Goal: Task Accomplishment & Management: Complete application form

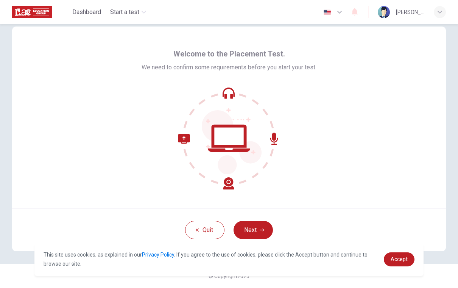
scroll to position [13, 0]
click at [255, 230] on button "Next" at bounding box center [253, 230] width 39 height 18
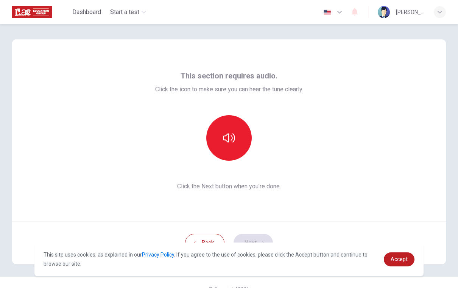
scroll to position [0, 0]
click at [233, 148] on button "button" at bounding box center [228, 137] width 45 height 45
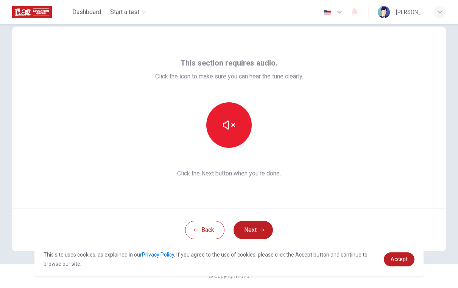
scroll to position [13, 0]
click at [230, 126] on icon "button" at bounding box center [229, 125] width 12 height 12
click at [237, 125] on button "button" at bounding box center [228, 124] width 45 height 45
click at [255, 237] on button "Next" at bounding box center [253, 230] width 39 height 18
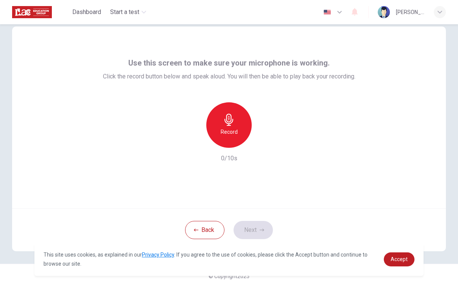
click at [234, 128] on h6 "Record" at bounding box center [229, 131] width 17 height 9
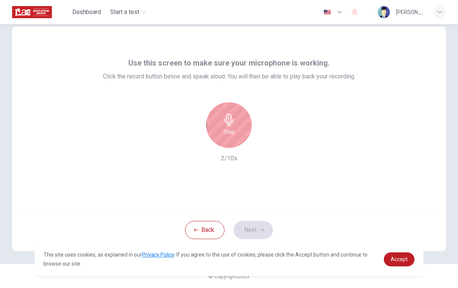
click at [234, 128] on h6 "Stop" at bounding box center [228, 131] width 11 height 9
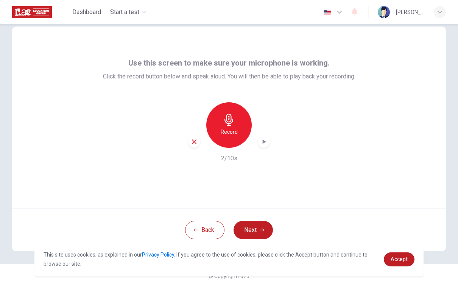
click at [192, 146] on div "button" at bounding box center [194, 141] width 12 height 12
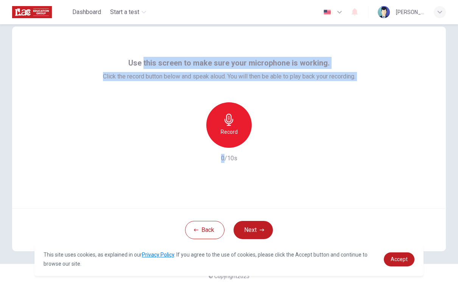
click at [329, 134] on div "Record 0/10s" at bounding box center [229, 132] width 252 height 61
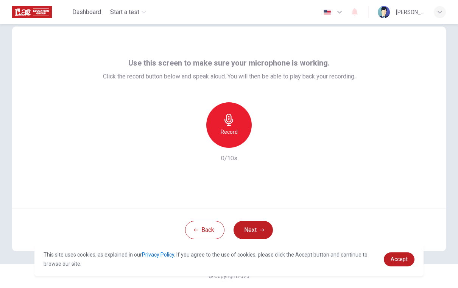
click at [234, 129] on h6 "Record" at bounding box center [229, 131] width 17 height 9
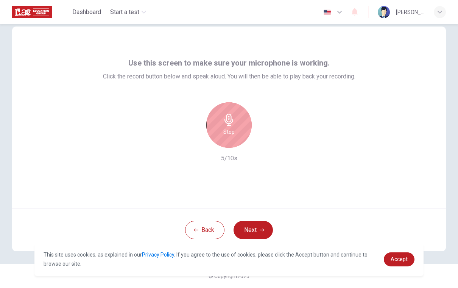
click at [262, 234] on button "Next" at bounding box center [253, 230] width 39 height 18
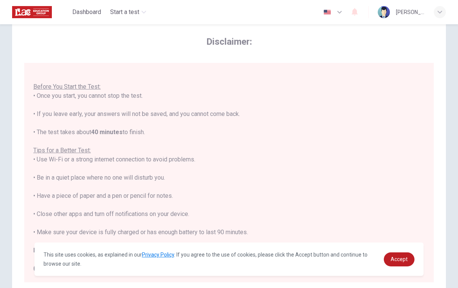
scroll to position [35, 0]
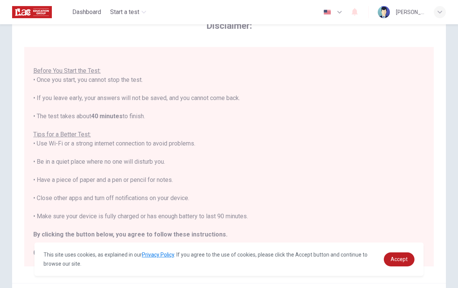
click at [25, 125] on div "You are about to start a Placement Test . Before You Start the Test: • Once you…" at bounding box center [229, 156] width 410 height 219
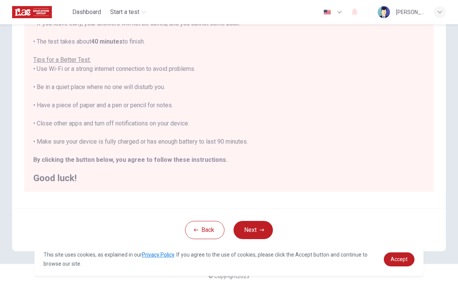
scroll to position [109, 0]
click at [254, 234] on button "Next" at bounding box center [253, 230] width 39 height 18
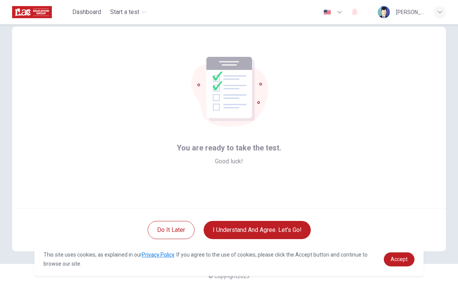
click at [276, 235] on button "I understand and agree. Let’s go!" at bounding box center [257, 230] width 107 height 18
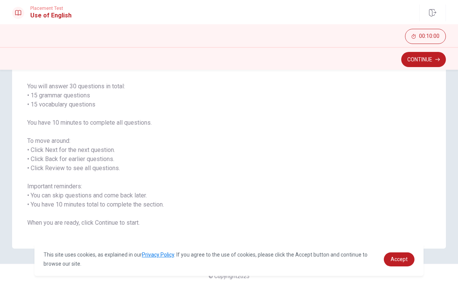
scroll to position [51, 0]
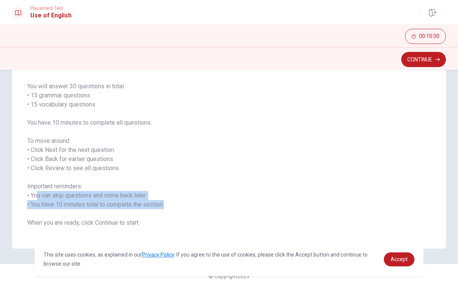
click at [239, 167] on span "You will answer 30 questions in total: • 15 grammar questions • 15 vocabulary q…" at bounding box center [228, 154] width 403 height 145
click at [139, 122] on span "You will answer 30 questions in total: • 15 grammar questions • 15 vocabulary q…" at bounding box center [228, 154] width 403 height 145
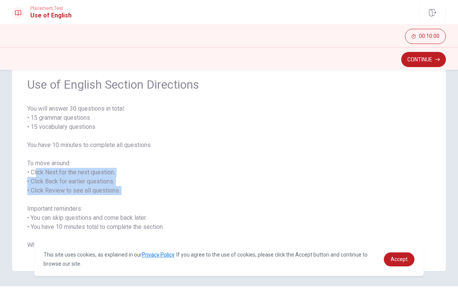
scroll to position [28, 0]
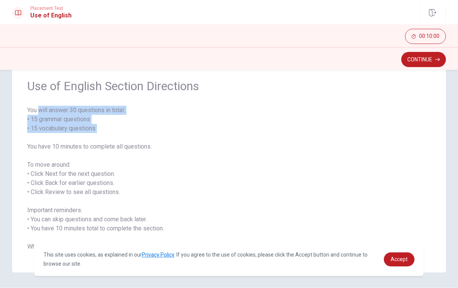
click at [209, 137] on span "You will answer 30 questions in total: • 15 grammar questions • 15 vocabulary q…" at bounding box center [228, 178] width 403 height 145
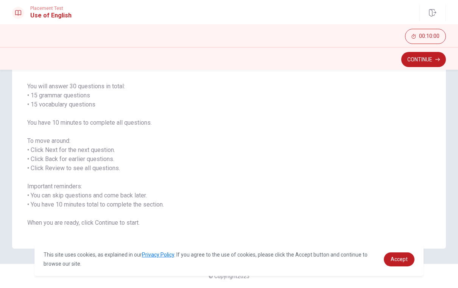
scroll to position [51, 0]
click at [322, 159] on span "You will answer 30 questions in total: • 15 grammar questions • 15 vocabulary q…" at bounding box center [228, 154] width 403 height 145
click at [425, 210] on span "You will answer 30 questions in total: • 15 grammar questions • 15 vocabulary q…" at bounding box center [228, 154] width 403 height 145
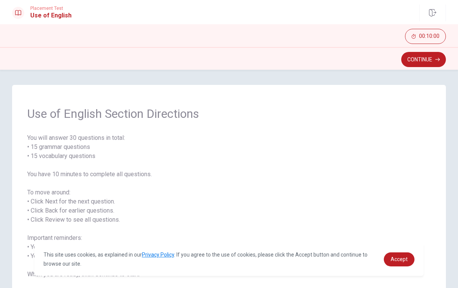
scroll to position [0, 0]
click at [435, 57] on button "Continue" at bounding box center [423, 59] width 45 height 15
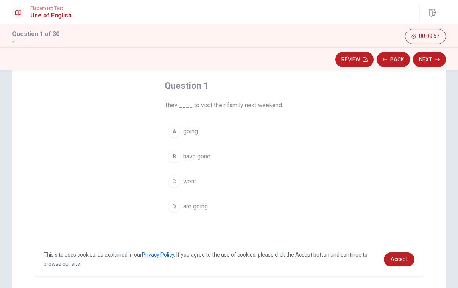
scroll to position [36, 0]
click at [217, 135] on button "A going" at bounding box center [229, 132] width 129 height 19
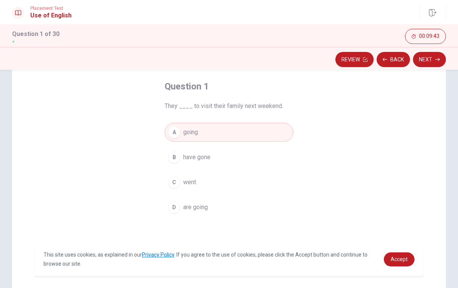
click at [431, 60] on button "Next" at bounding box center [429, 59] width 33 height 15
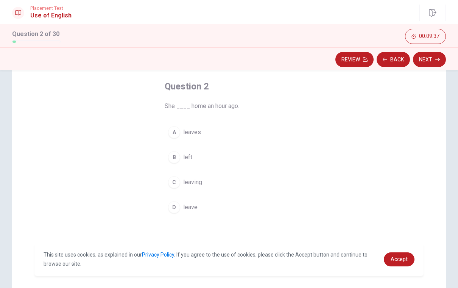
click at [218, 161] on button "B left" at bounding box center [229, 157] width 129 height 19
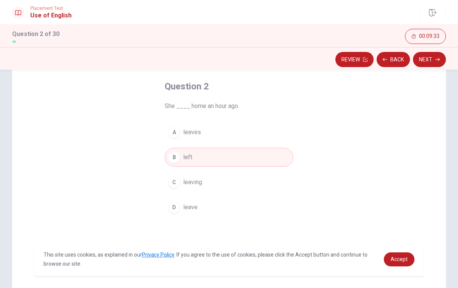
click at [433, 63] on button "Next" at bounding box center [429, 59] width 33 height 15
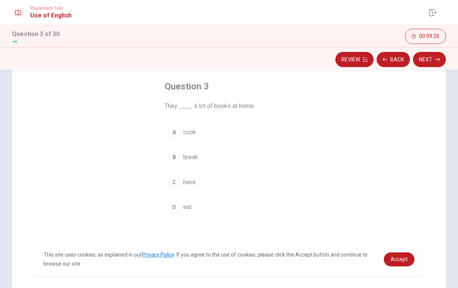
click at [204, 186] on button "C have" at bounding box center [229, 182] width 129 height 19
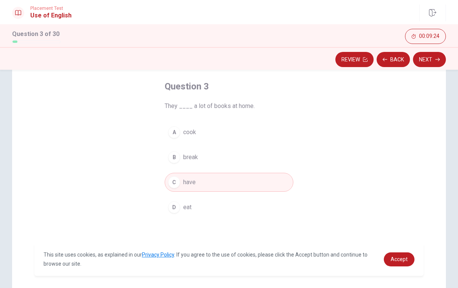
click at [430, 65] on button "Next" at bounding box center [429, 59] width 33 height 15
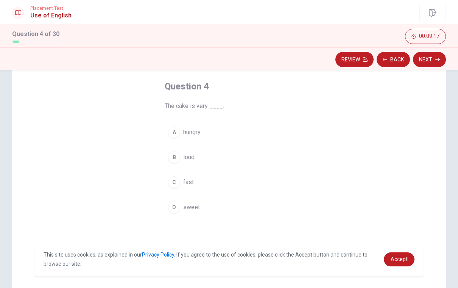
click at [205, 209] on button "D sweet" at bounding box center [229, 207] width 129 height 19
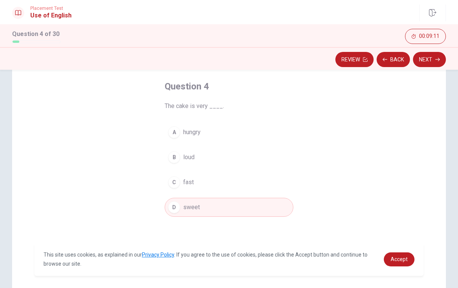
click at [435, 65] on button "Next" at bounding box center [429, 59] width 33 height 15
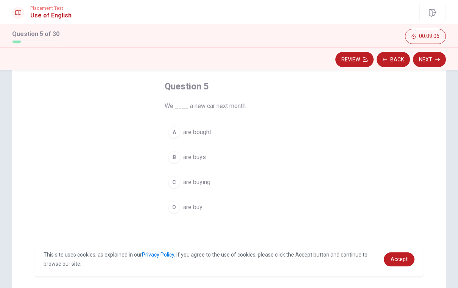
click at [235, 182] on button "C are buying" at bounding box center [229, 182] width 129 height 19
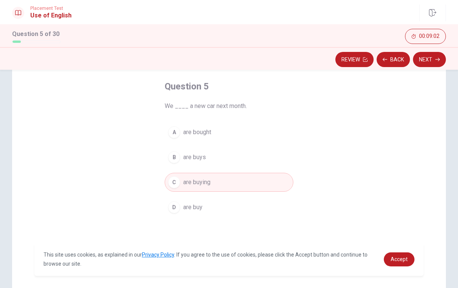
click at [434, 59] on button "Next" at bounding box center [429, 59] width 33 height 15
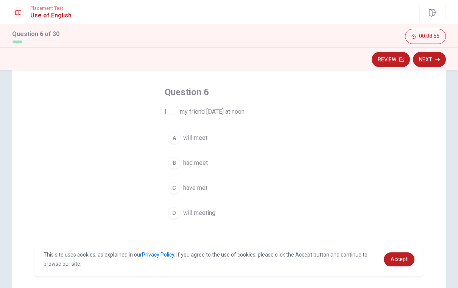
scroll to position [37, 0]
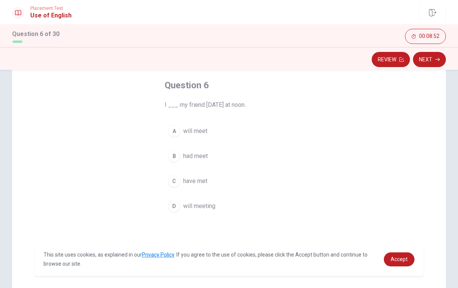
click at [238, 131] on button "A will meet" at bounding box center [229, 130] width 129 height 19
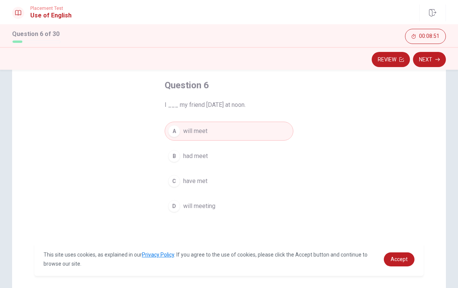
click at [221, 209] on button "D will meeting" at bounding box center [229, 205] width 129 height 19
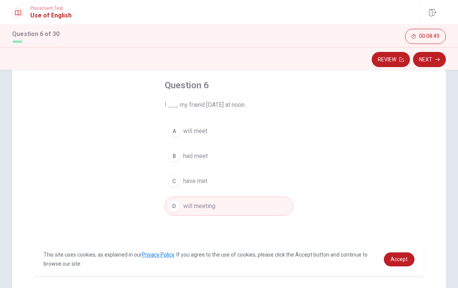
click at [428, 61] on button "Next" at bounding box center [429, 59] width 33 height 15
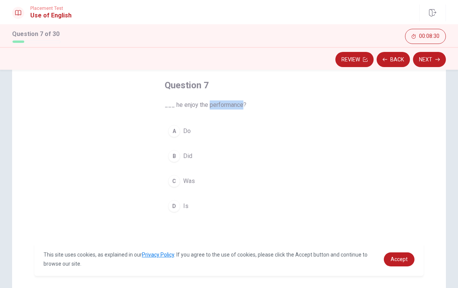
click at [215, 157] on button "B Did" at bounding box center [229, 155] width 129 height 19
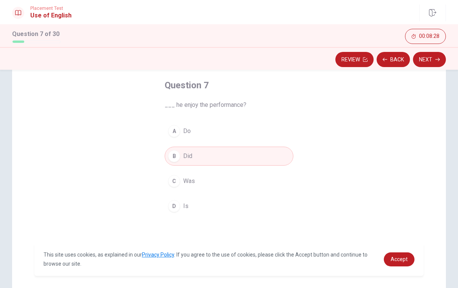
click at [223, 160] on button "B Did" at bounding box center [229, 155] width 129 height 19
click at [430, 62] on button "Next" at bounding box center [429, 59] width 33 height 15
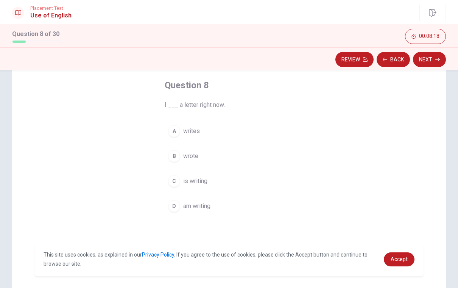
click at [229, 207] on button "D am writing" at bounding box center [229, 205] width 129 height 19
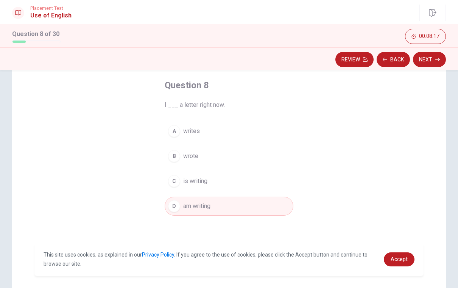
click at [431, 61] on button "Next" at bounding box center [429, 59] width 33 height 15
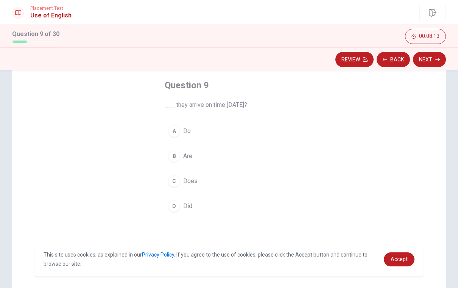
click at [207, 211] on button "D Did" at bounding box center [229, 205] width 129 height 19
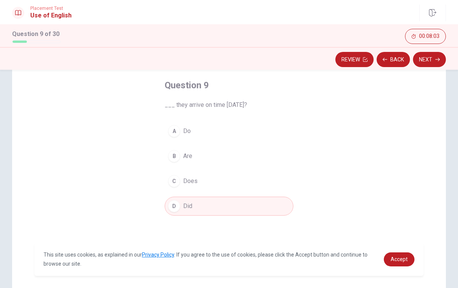
click at [216, 186] on button "C Does" at bounding box center [229, 180] width 129 height 19
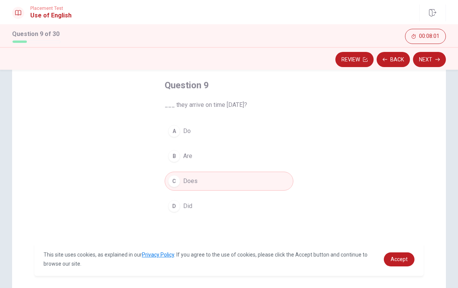
click at [229, 204] on button "D Did" at bounding box center [229, 205] width 129 height 19
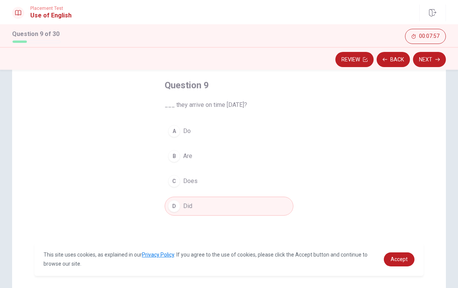
click at [434, 62] on button "Next" at bounding box center [429, 59] width 33 height 15
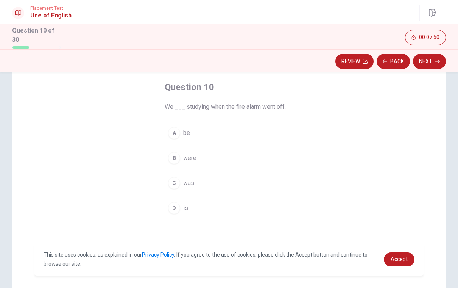
click at [230, 161] on button "B were" at bounding box center [229, 157] width 129 height 19
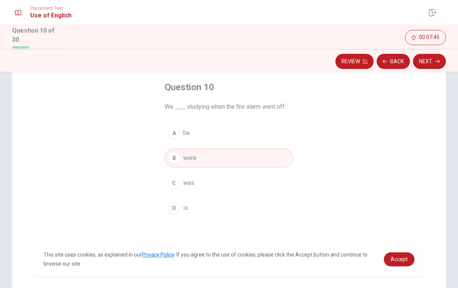
click at [431, 59] on button "Next" at bounding box center [429, 61] width 33 height 15
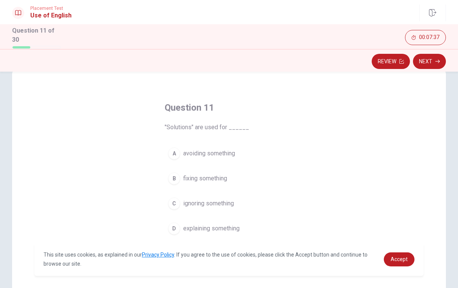
scroll to position [34, 0]
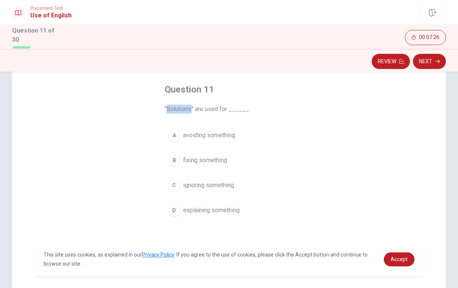
click at [232, 138] on button "A avoiding something" at bounding box center [229, 135] width 129 height 19
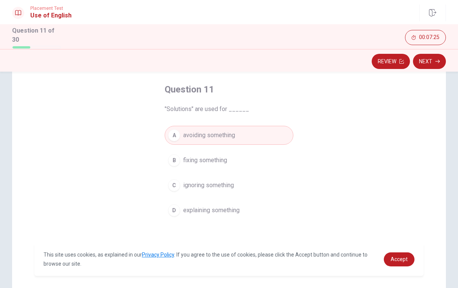
click at [243, 160] on button "B fixing something" at bounding box center [229, 160] width 129 height 19
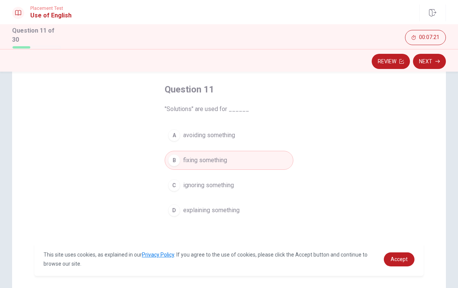
click at [230, 137] on span "avoiding something" at bounding box center [209, 135] width 52 height 9
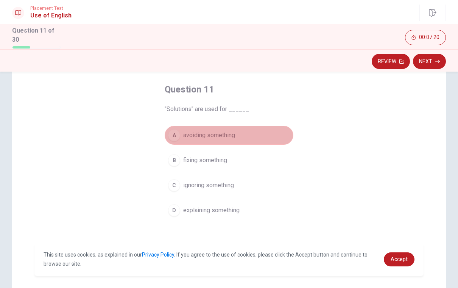
click at [194, 133] on span "avoiding something" at bounding box center [209, 135] width 52 height 9
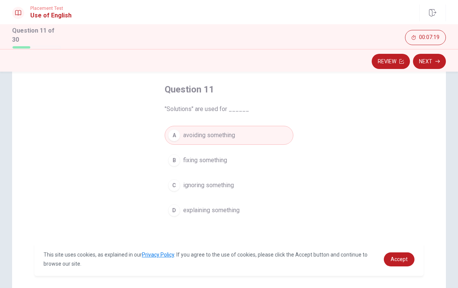
click at [227, 184] on span "ignoring something" at bounding box center [208, 185] width 51 height 9
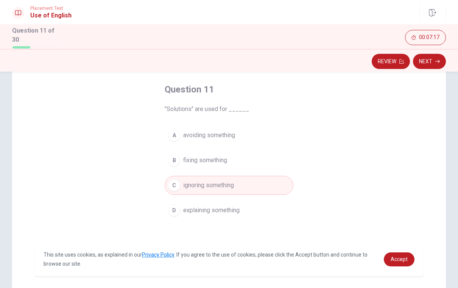
click at [247, 210] on button "D explaining something" at bounding box center [229, 210] width 129 height 19
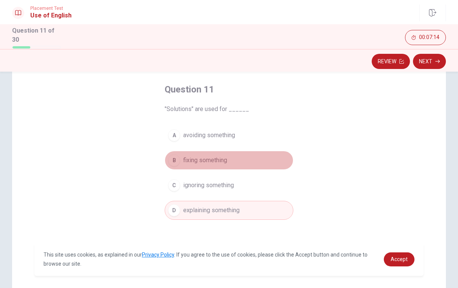
click at [193, 163] on button "B fixing something" at bounding box center [229, 160] width 129 height 19
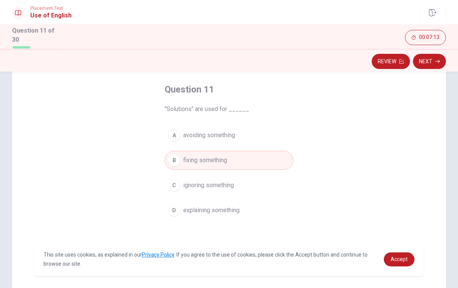
click at [228, 190] on button "C ignoring something" at bounding box center [229, 185] width 129 height 19
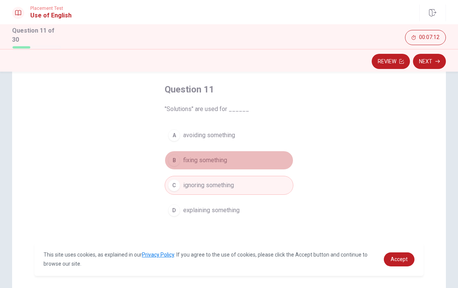
click at [238, 164] on button "B fixing something" at bounding box center [229, 160] width 129 height 19
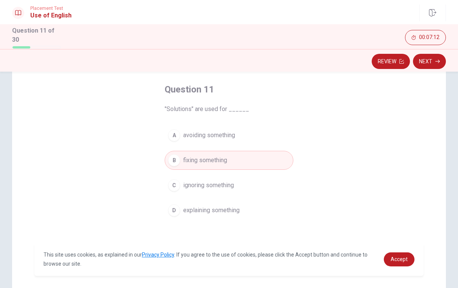
click at [245, 129] on button "A avoiding something" at bounding box center [229, 135] width 129 height 19
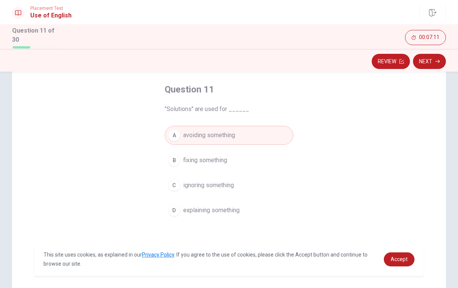
click at [242, 159] on button "B fixing something" at bounding box center [229, 160] width 129 height 19
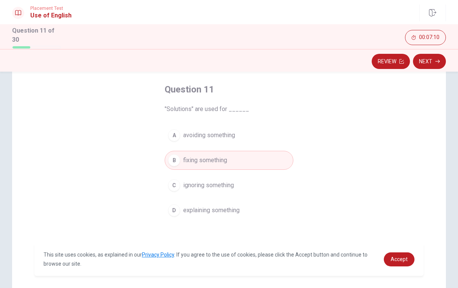
click at [251, 135] on button "A avoiding something" at bounding box center [229, 135] width 129 height 19
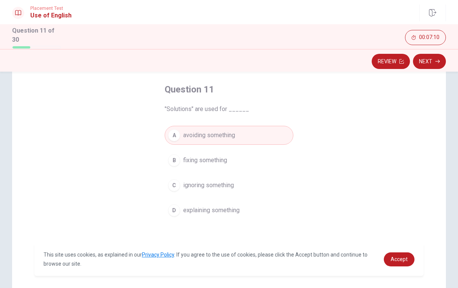
click at [240, 182] on button "C ignoring something" at bounding box center [229, 185] width 129 height 19
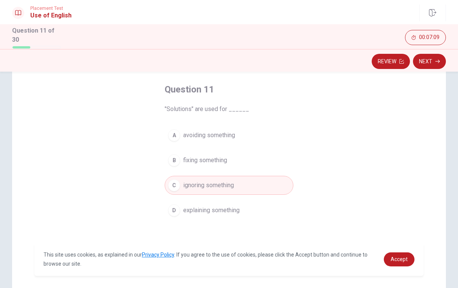
click at [255, 210] on button "D explaining something" at bounding box center [229, 210] width 129 height 19
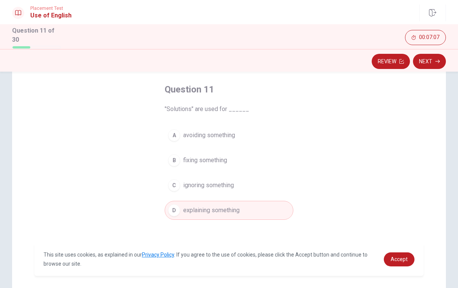
click at [239, 183] on button "C ignoring something" at bounding box center [229, 185] width 129 height 19
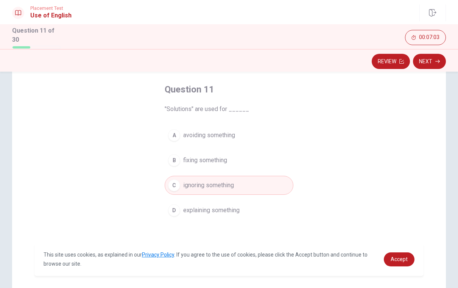
click at [250, 139] on button "A avoiding something" at bounding box center [229, 135] width 129 height 19
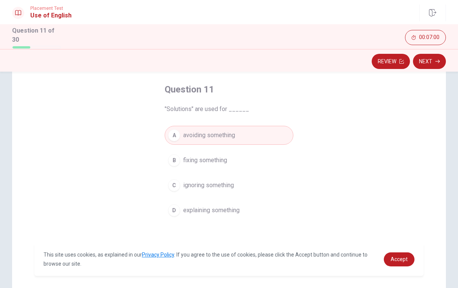
click at [193, 139] on button "A avoiding something" at bounding box center [229, 135] width 129 height 19
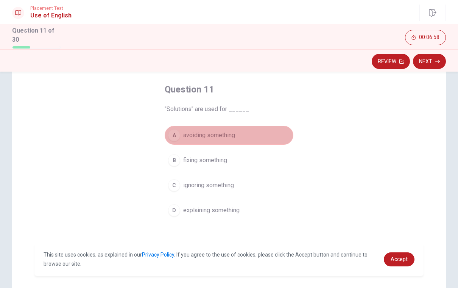
click at [195, 135] on span "avoiding something" at bounding box center [209, 135] width 52 height 9
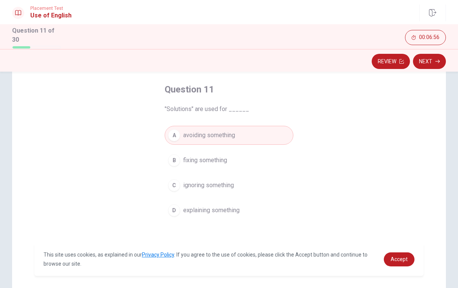
click at [430, 62] on button "Next" at bounding box center [429, 61] width 33 height 15
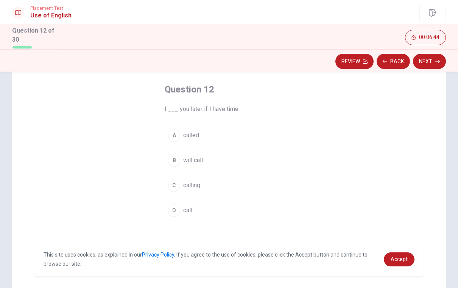
click at [220, 158] on button "B will call" at bounding box center [229, 160] width 129 height 19
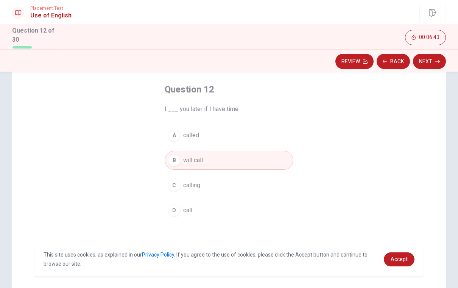
click at [210, 184] on button "C calling" at bounding box center [229, 185] width 129 height 19
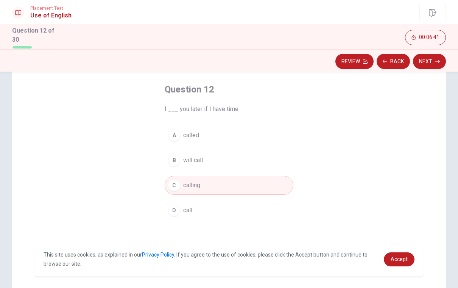
click at [212, 208] on button "D call" at bounding box center [229, 210] width 129 height 19
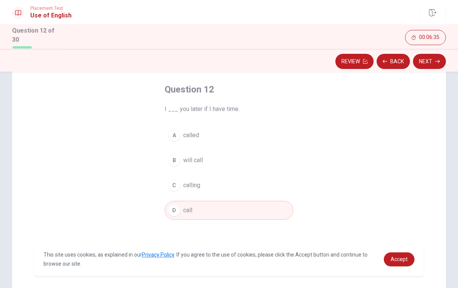
click at [430, 63] on button "Next" at bounding box center [429, 61] width 33 height 15
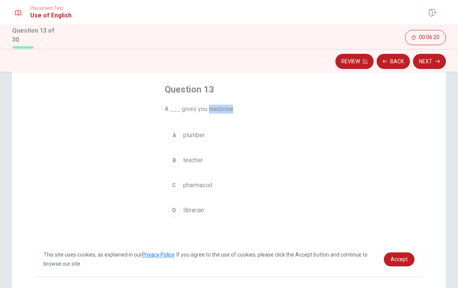
click at [212, 182] on span "pharmacist" at bounding box center [197, 185] width 29 height 9
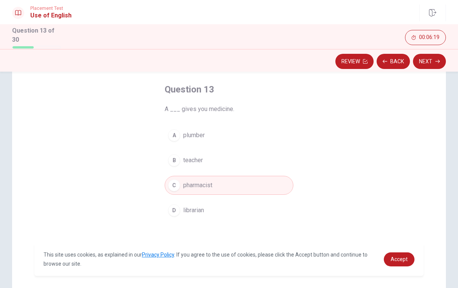
click at [431, 63] on button "Next" at bounding box center [429, 61] width 33 height 15
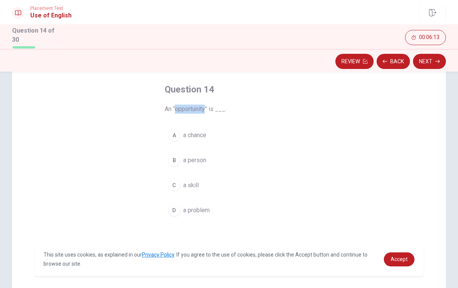
click at [209, 137] on button "A a chance" at bounding box center [229, 135] width 129 height 19
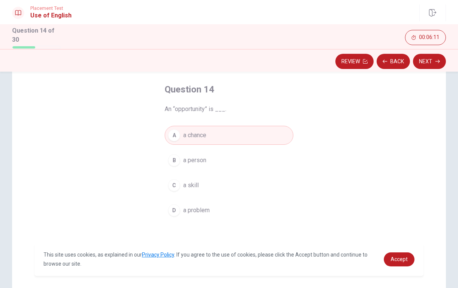
click at [432, 65] on button "Next" at bounding box center [429, 61] width 33 height 15
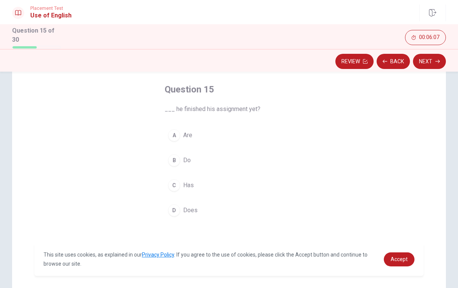
click at [220, 209] on button "D Does" at bounding box center [229, 210] width 129 height 19
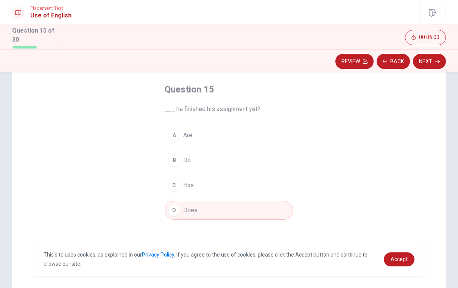
click at [430, 61] on button "Next" at bounding box center [429, 61] width 33 height 15
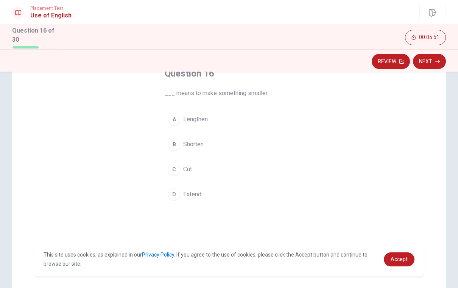
scroll to position [37, 0]
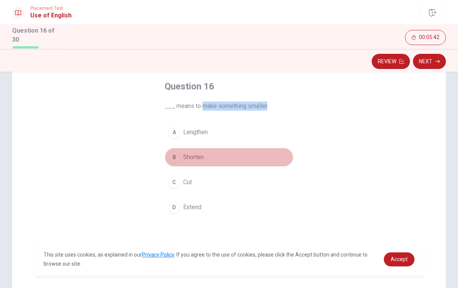
click at [190, 154] on span "Shorten" at bounding box center [193, 157] width 20 height 9
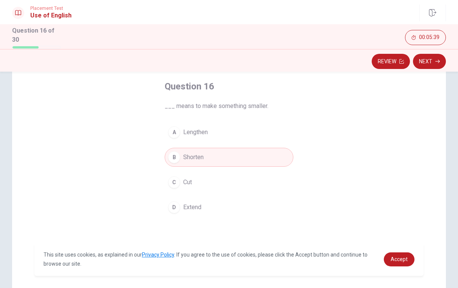
scroll to position [46, 0]
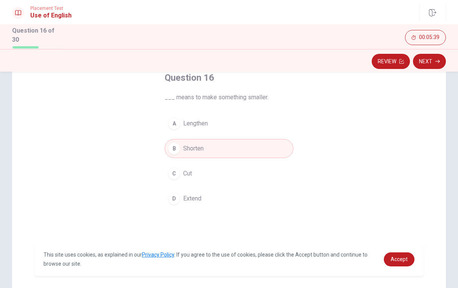
click at [235, 173] on button "C Cut" at bounding box center [229, 173] width 129 height 19
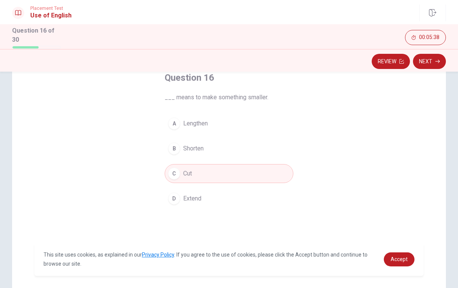
click at [221, 199] on button "D Extend" at bounding box center [229, 198] width 129 height 19
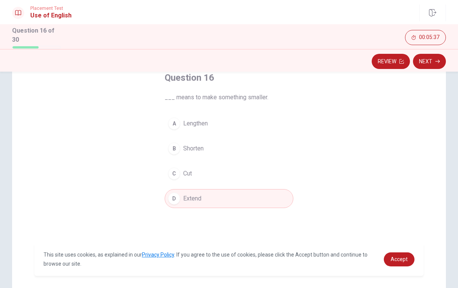
click at [231, 123] on button "A Lengthen" at bounding box center [229, 123] width 129 height 19
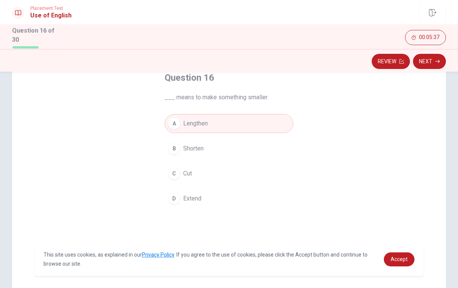
click at [232, 149] on button "B Shorten" at bounding box center [229, 148] width 129 height 19
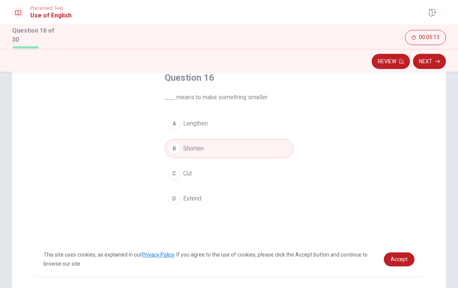
click at [427, 64] on button "Next" at bounding box center [429, 61] width 33 height 15
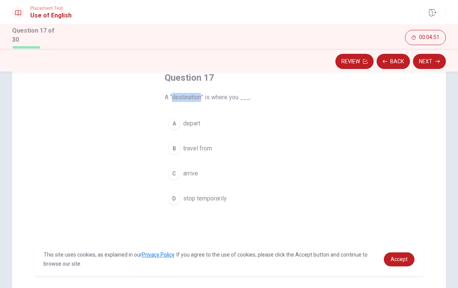
click at [230, 171] on button "C arrive" at bounding box center [229, 173] width 129 height 19
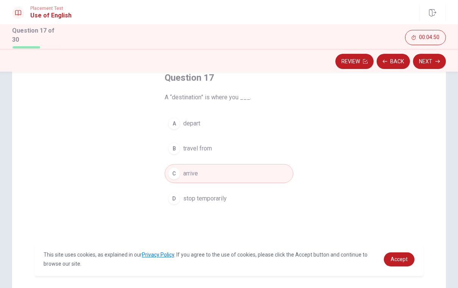
click at [435, 64] on button "Next" at bounding box center [429, 61] width 33 height 15
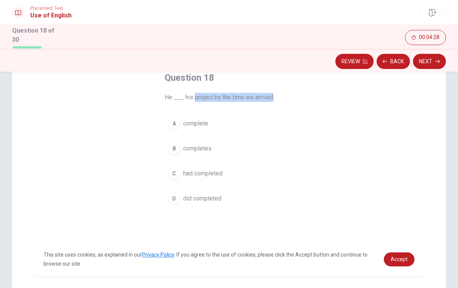
click at [226, 174] on button "C had completed" at bounding box center [229, 173] width 129 height 19
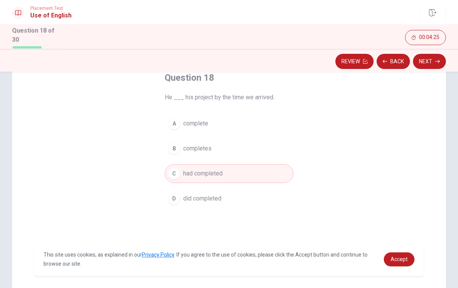
click at [433, 62] on button "Next" at bounding box center [429, 61] width 33 height 15
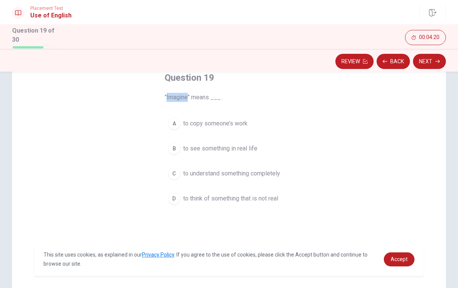
click at [158, 154] on div "Question 19 "Imagine" means ___. A to copy someone’s work B to see something in…" at bounding box center [229, 139] width 159 height 160
click at [248, 150] on span "to see something in real life" at bounding box center [220, 148] width 74 height 9
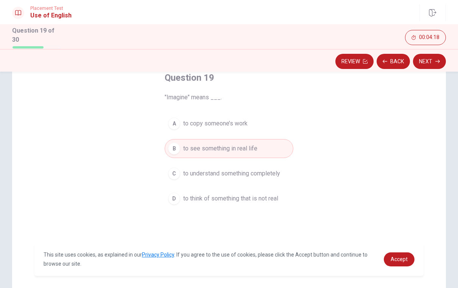
click at [252, 123] on button "A to copy someone’s work" at bounding box center [229, 123] width 129 height 19
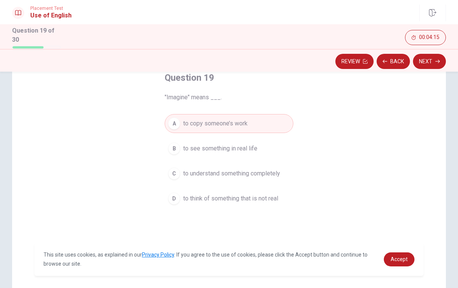
click at [258, 205] on button "D to think of something that is not real" at bounding box center [229, 198] width 129 height 19
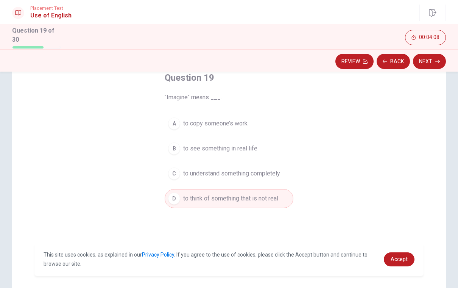
click at [434, 63] on button "Next" at bounding box center [429, 61] width 33 height 15
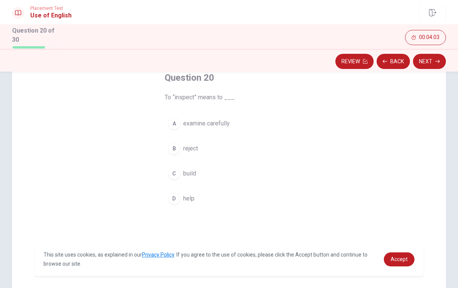
click at [184, 97] on span "To “inspect” means to ___." at bounding box center [229, 97] width 129 height 9
click at [229, 126] on span "examine carefully" at bounding box center [206, 123] width 47 height 9
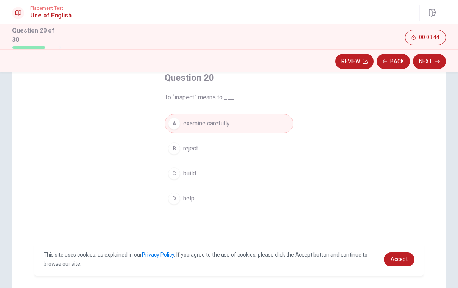
click at [427, 64] on button "Next" at bounding box center [429, 61] width 33 height 15
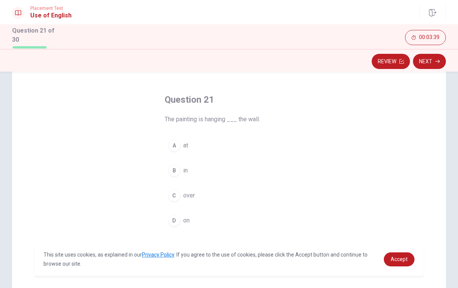
scroll to position [35, 0]
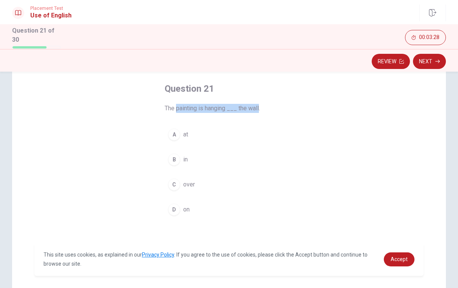
click at [207, 210] on button "D on" at bounding box center [229, 209] width 129 height 19
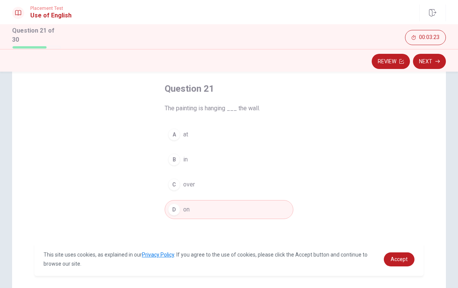
click at [431, 63] on button "Next" at bounding box center [429, 61] width 33 height 15
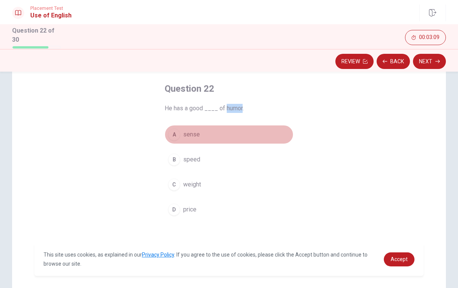
click at [194, 134] on span "sense" at bounding box center [191, 134] width 17 height 9
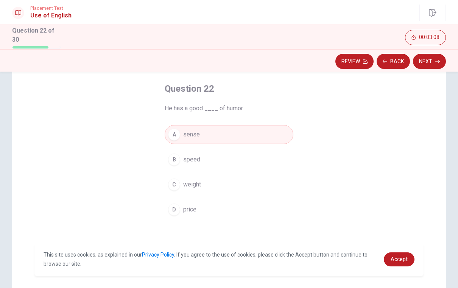
click at [221, 162] on button "B speed" at bounding box center [229, 159] width 129 height 19
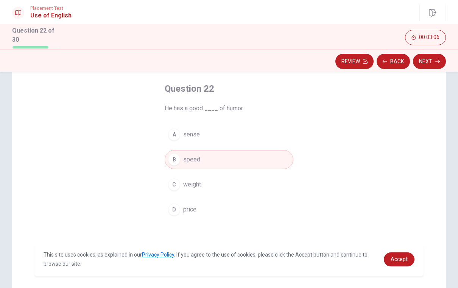
click at [239, 140] on button "A sense" at bounding box center [229, 134] width 129 height 19
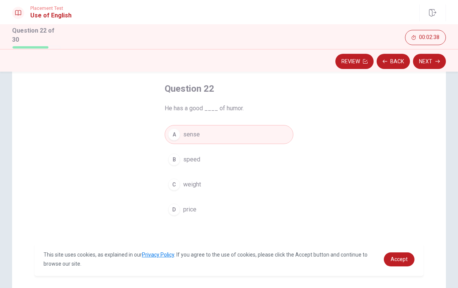
click at [431, 62] on button "Next" at bounding box center [429, 61] width 33 height 15
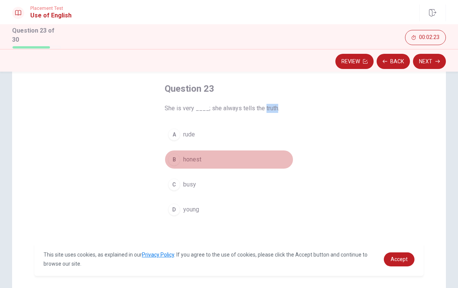
click at [219, 160] on button "B honest" at bounding box center [229, 159] width 129 height 19
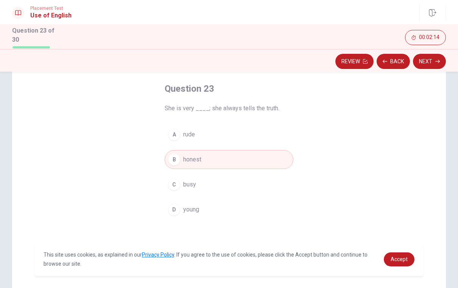
click at [431, 65] on button "Next" at bounding box center [429, 61] width 33 height 15
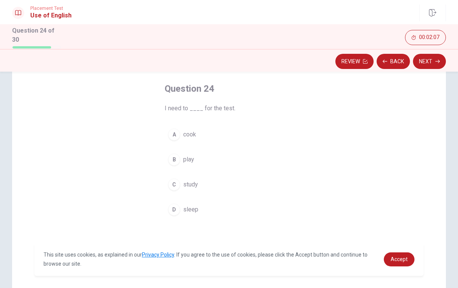
click at [206, 182] on button "C study" at bounding box center [229, 184] width 129 height 19
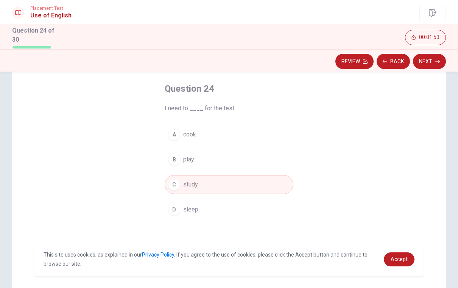
click at [204, 160] on button "B play" at bounding box center [229, 159] width 129 height 19
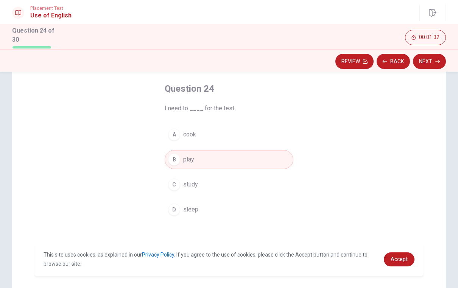
click at [214, 131] on button "A cook" at bounding box center [229, 134] width 129 height 19
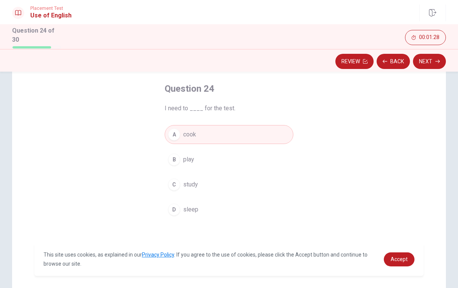
click at [227, 184] on button "C study" at bounding box center [229, 184] width 129 height 19
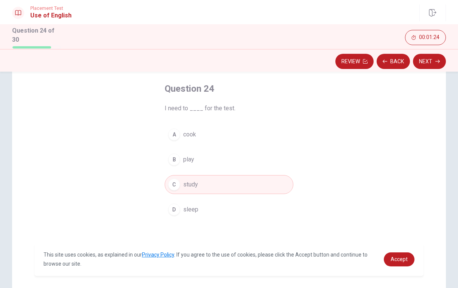
click at [429, 61] on button "Next" at bounding box center [429, 61] width 33 height 15
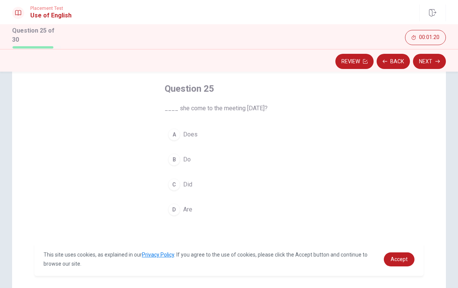
click at [214, 187] on button "C Did" at bounding box center [229, 184] width 129 height 19
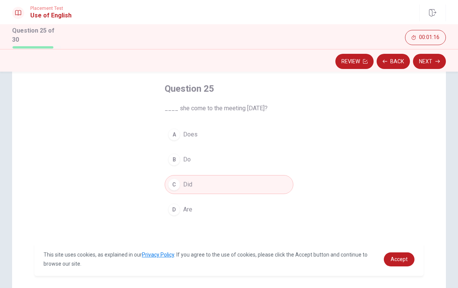
click at [431, 67] on button "Next" at bounding box center [429, 61] width 33 height 15
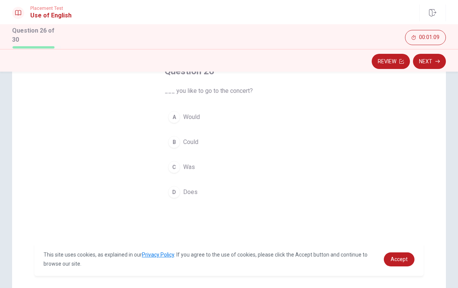
scroll to position [40, 0]
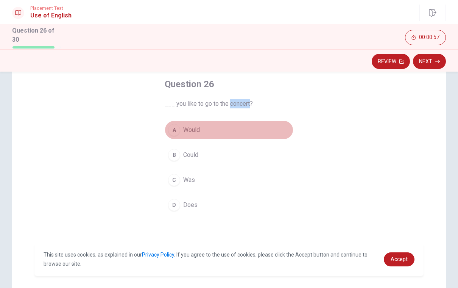
click at [208, 127] on button "A Would" at bounding box center [229, 129] width 129 height 19
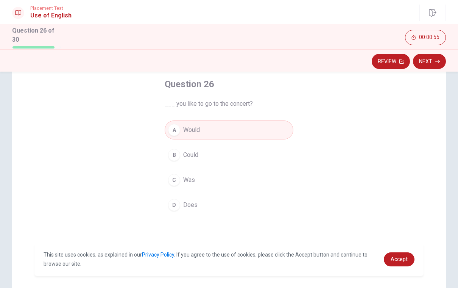
click at [427, 60] on button "Next" at bounding box center [429, 61] width 33 height 15
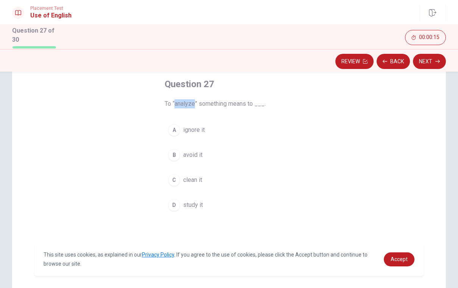
click at [216, 210] on button "D study it" at bounding box center [229, 204] width 129 height 19
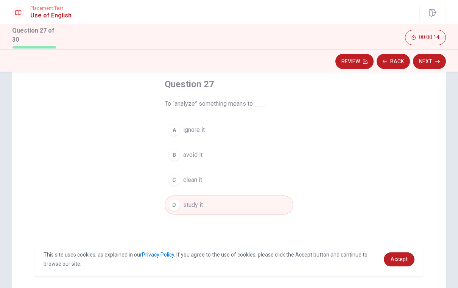
click at [435, 60] on icon "button" at bounding box center [437, 61] width 5 height 5
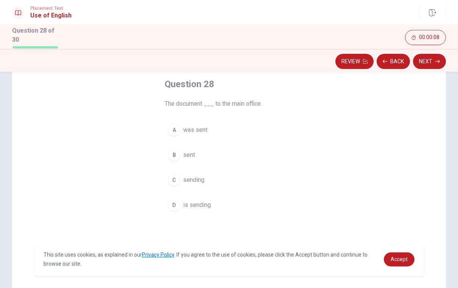
click at [220, 184] on button "C sending" at bounding box center [229, 179] width 129 height 19
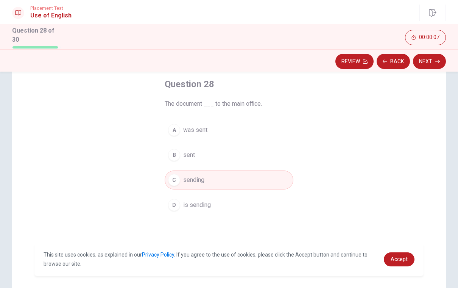
click at [228, 206] on button "D is sending" at bounding box center [229, 204] width 129 height 19
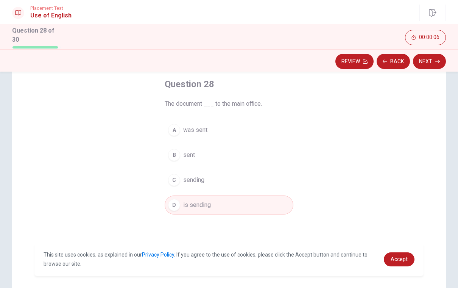
click at [207, 157] on button "B sent" at bounding box center [229, 154] width 129 height 19
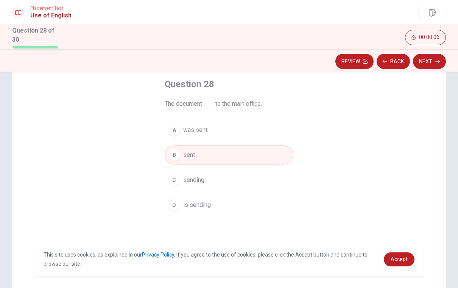
click at [217, 132] on button "A was sent" at bounding box center [229, 129] width 129 height 19
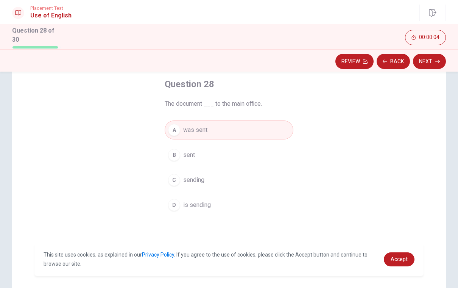
click at [226, 179] on button "C sending" at bounding box center [229, 179] width 129 height 19
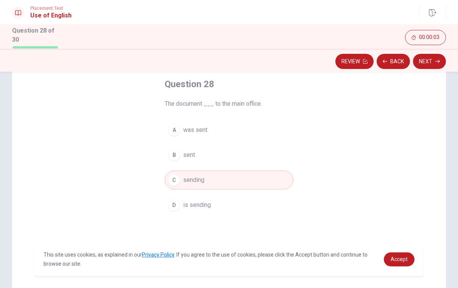
click at [433, 58] on button "Next" at bounding box center [429, 61] width 33 height 15
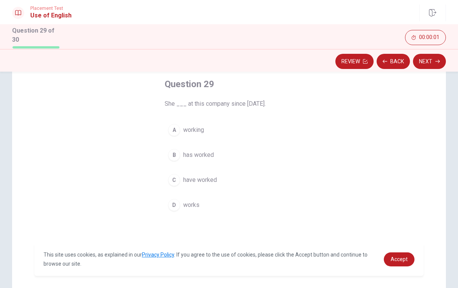
click at [234, 133] on button "A working" at bounding box center [229, 129] width 129 height 19
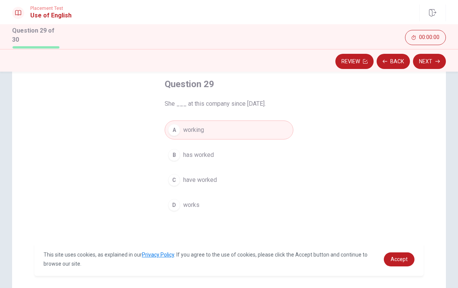
click at [237, 154] on button "B has worked" at bounding box center [229, 154] width 129 height 19
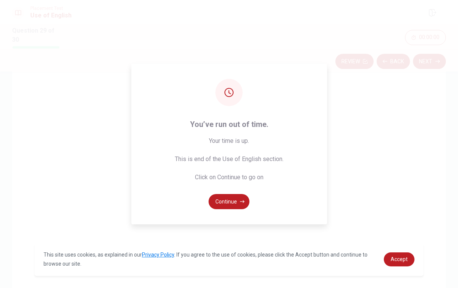
click at [236, 207] on button "Continue" at bounding box center [229, 201] width 41 height 15
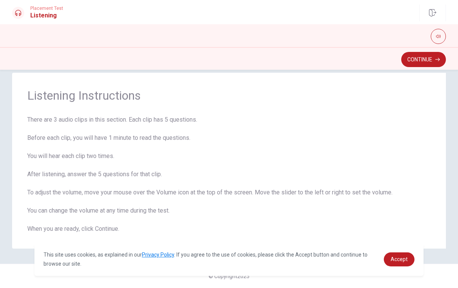
scroll to position [12, 0]
click at [428, 63] on button "Continue" at bounding box center [423, 59] width 45 height 15
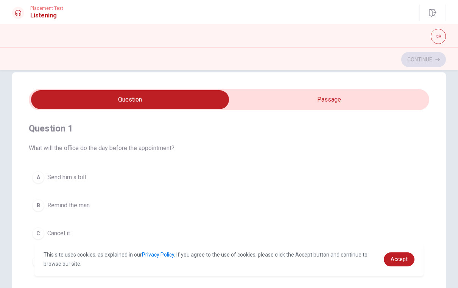
scroll to position [0, 0]
click at [31, 173] on button "A Send him a bill" at bounding box center [229, 177] width 400 height 19
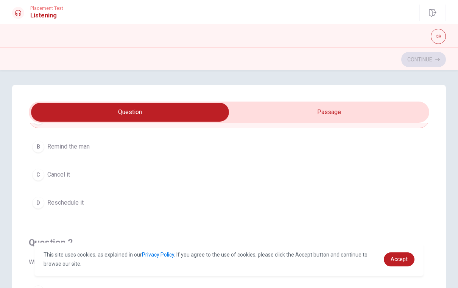
type input "10"
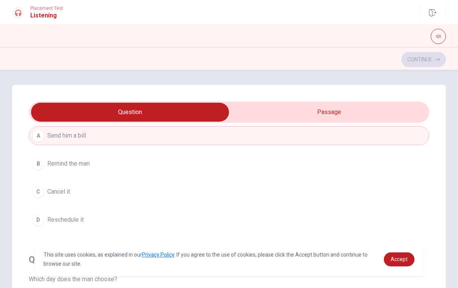
click at [393, 115] on input "checkbox" at bounding box center [130, 112] width 601 height 19
checkbox input "true"
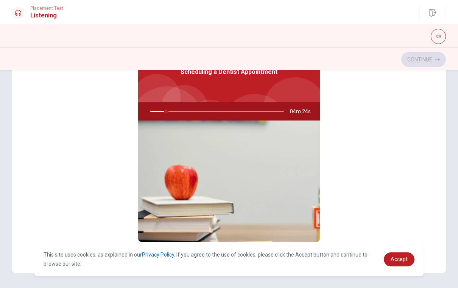
type input "12"
checkbox input "false"
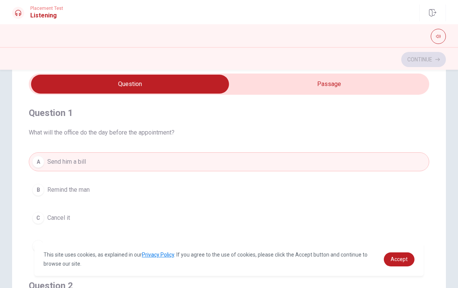
scroll to position [12, 0]
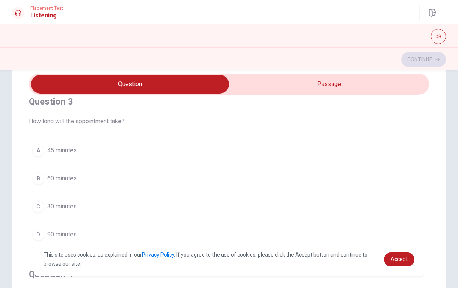
click at [37, 154] on div "A" at bounding box center [38, 150] width 12 height 12
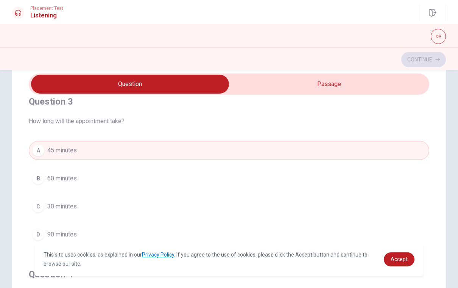
click at [33, 151] on div "A" at bounding box center [38, 150] width 12 height 12
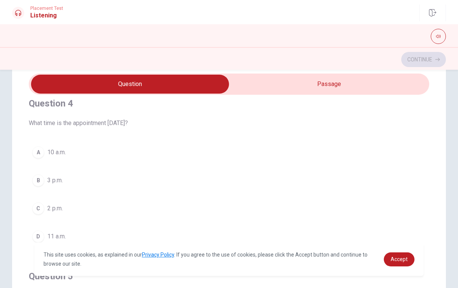
click at [439, 39] on button "button" at bounding box center [438, 36] width 15 height 15
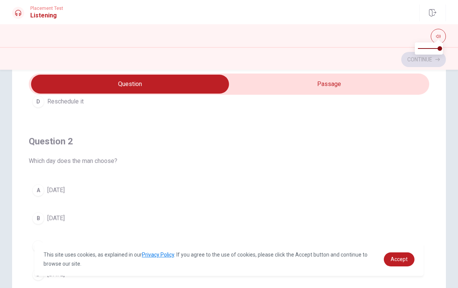
scroll to position [154, 0]
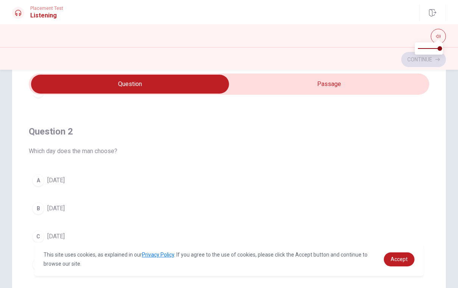
click at [44, 184] on button "A [DATE]" at bounding box center [229, 180] width 400 height 19
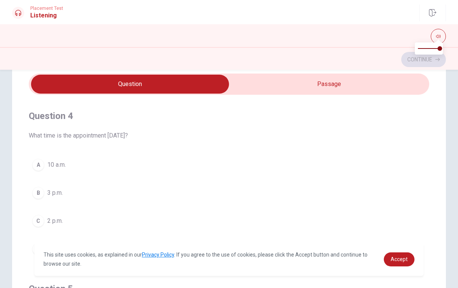
click at [42, 195] on div "B" at bounding box center [38, 193] width 12 height 12
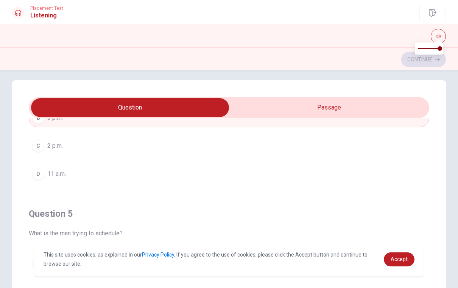
scroll to position [613, 0]
click at [355, 206] on div "Question 5 What is the man trying to schedule? A A haircut B A dental cleaning …" at bounding box center [229, 281] width 400 height 173
click at [439, 37] on icon "button" at bounding box center [438, 36] width 5 height 5
click at [340, 262] on span "This site uses cookies, as explained in our Privacy Policy . If you agree to th…" at bounding box center [211, 259] width 335 height 18
click at [407, 255] on link "Accept" at bounding box center [399, 259] width 31 height 14
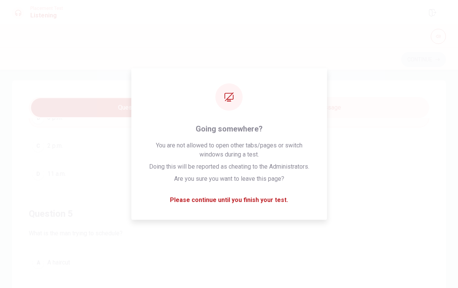
click at [354, 171] on button "D 11 a.m." at bounding box center [229, 173] width 400 height 19
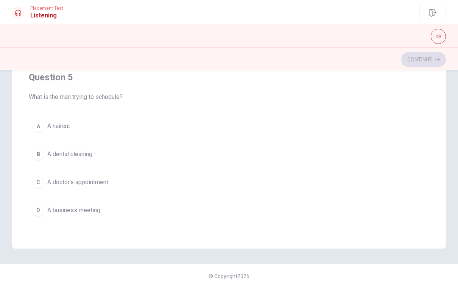
scroll to position [141, 0]
click at [102, 163] on button "B A dental cleaning" at bounding box center [229, 154] width 400 height 19
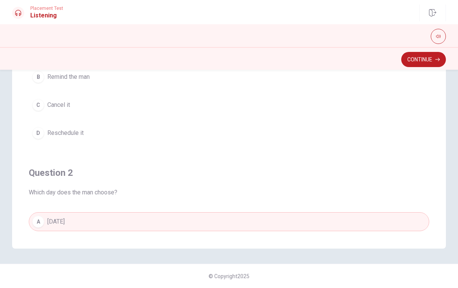
scroll to position [0, 0]
click at [125, 86] on button "B Remind the man" at bounding box center [229, 76] width 400 height 19
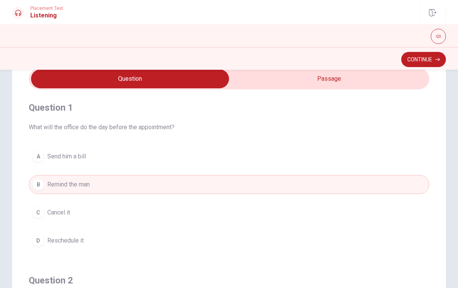
scroll to position [34, 0]
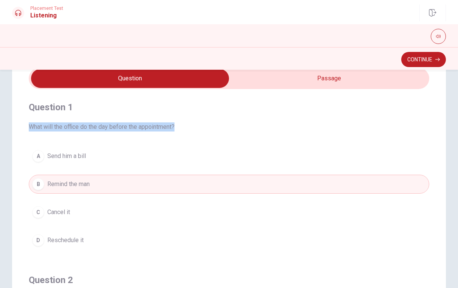
click at [426, 63] on button "Continue" at bounding box center [423, 59] width 45 height 15
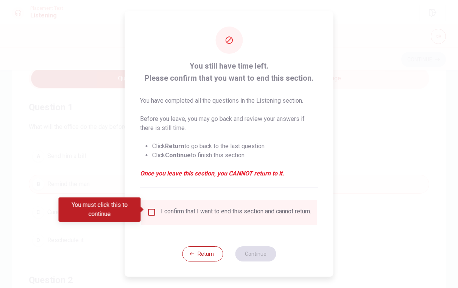
click at [422, 159] on div at bounding box center [229, 144] width 458 height 288
click at [154, 211] on input "You must click this to continue" at bounding box center [151, 211] width 9 height 9
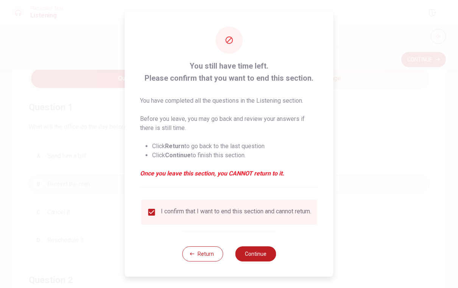
click at [269, 259] on button "Continue" at bounding box center [255, 253] width 41 height 15
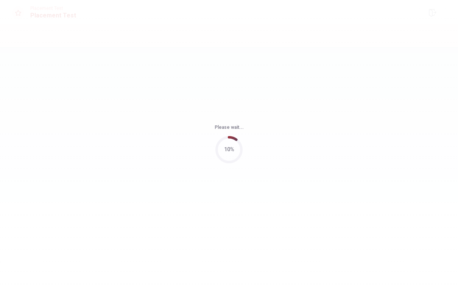
scroll to position [0, 0]
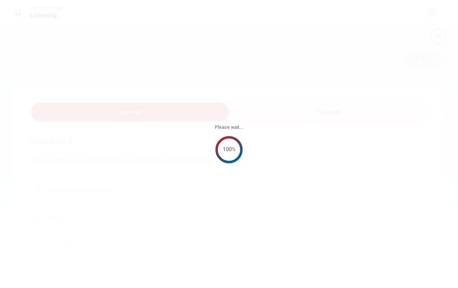
click at [356, 197] on div "Please wait... 100%" at bounding box center [229, 144] width 458 height 288
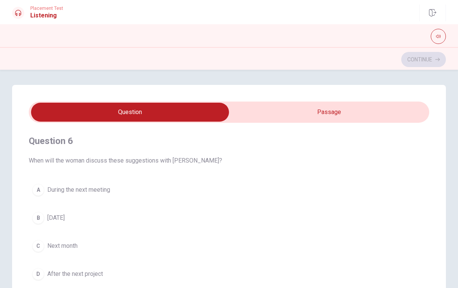
click at [36, 193] on div "A" at bounding box center [38, 190] width 12 height 12
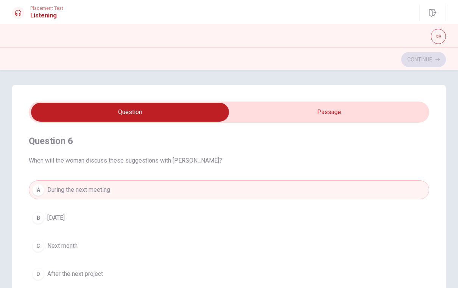
click at [36, 190] on div "A" at bounding box center [38, 190] width 12 height 12
click at [37, 209] on button "B [DATE]" at bounding box center [229, 217] width 400 height 19
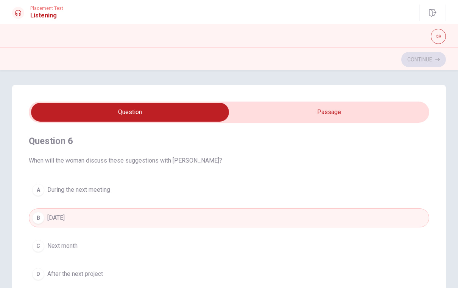
click at [437, 37] on icon "button" at bounding box center [438, 36] width 5 height 3
click at [30, 185] on button "A During the next meeting" at bounding box center [229, 189] width 400 height 19
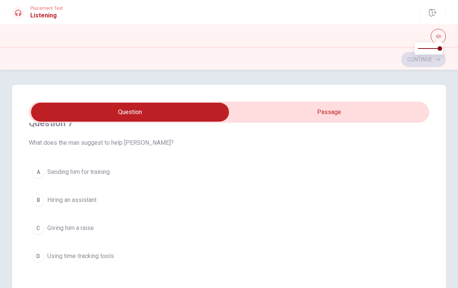
scroll to position [190, 0]
click at [88, 148] on span "What does the man suggest to help [PERSON_NAME]?" at bounding box center [229, 143] width 400 height 9
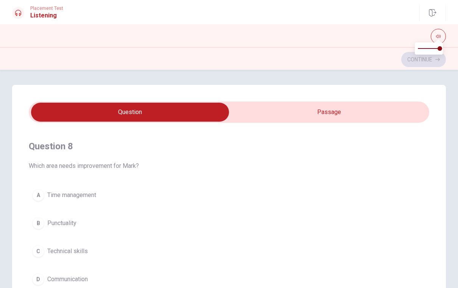
scroll to position [340, 0]
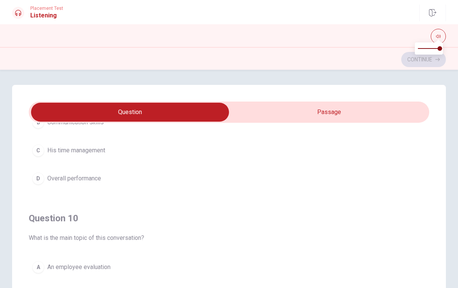
click at [437, 37] on icon "button" at bounding box center [438, 36] width 5 height 3
click at [331, 116] on input "checkbox" at bounding box center [130, 112] width 601 height 19
checkbox input "true"
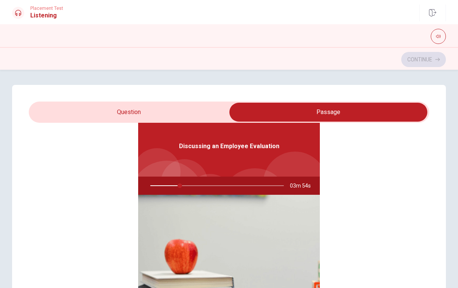
type input "22"
click at [168, 120] on input "checkbox" at bounding box center [328, 112] width 601 height 19
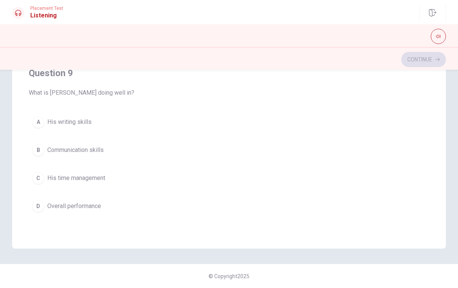
scroll to position [446, 0]
click at [107, 182] on button "C His time management" at bounding box center [229, 176] width 400 height 19
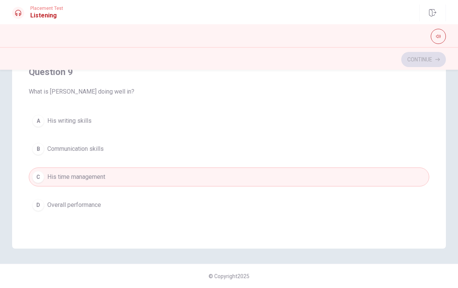
click at [441, 35] on button "button" at bounding box center [438, 36] width 15 height 15
click at [442, 35] on button "button" at bounding box center [438, 36] width 15 height 15
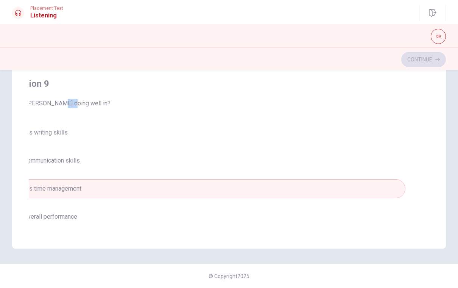
checkbox input "true"
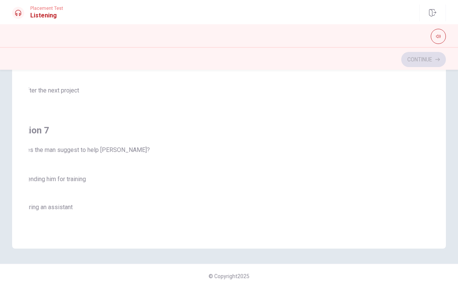
type input "53"
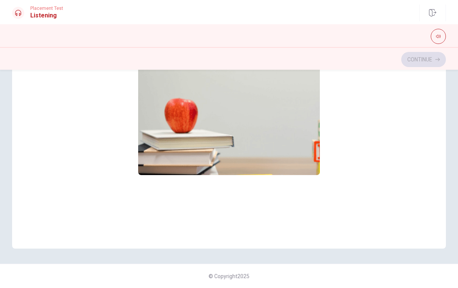
checkbox input "false"
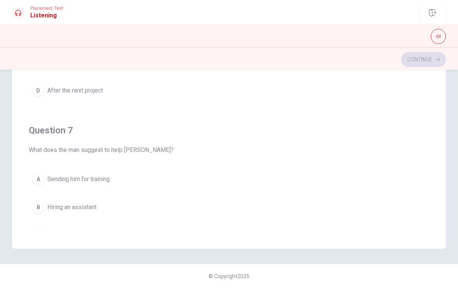
click at [435, 35] on button "button" at bounding box center [438, 36] width 15 height 15
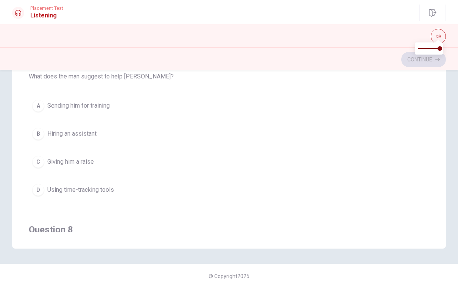
scroll to position [95, 0]
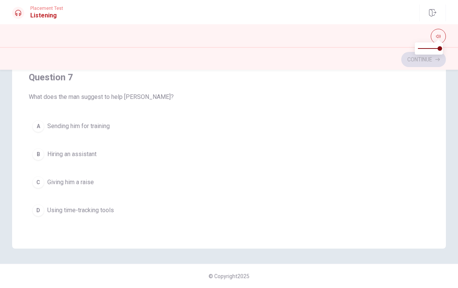
click at [109, 125] on span "Sending him for training" at bounding box center [78, 125] width 62 height 9
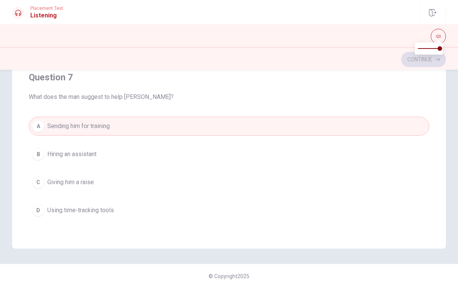
click at [117, 125] on button "A Sending him for training" at bounding box center [229, 126] width 400 height 19
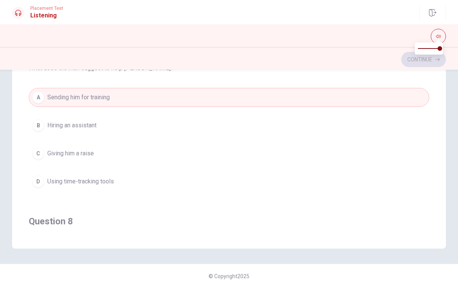
scroll to position [135, 0]
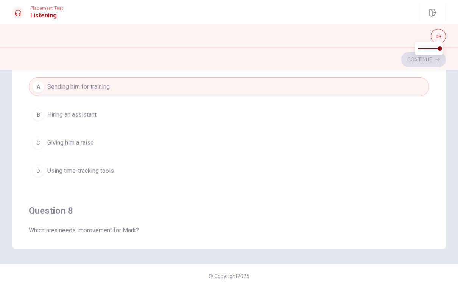
click at [100, 114] on button "B Hiring an assistant" at bounding box center [229, 114] width 400 height 19
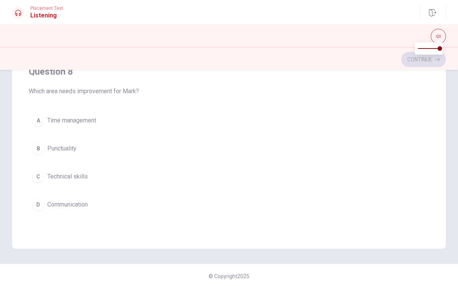
scroll to position [273, 0]
click at [103, 121] on button "A Time management" at bounding box center [229, 120] width 400 height 19
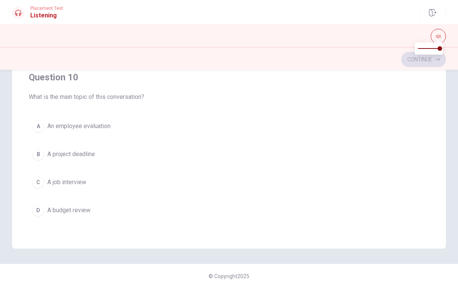
scroll to position [603, 0]
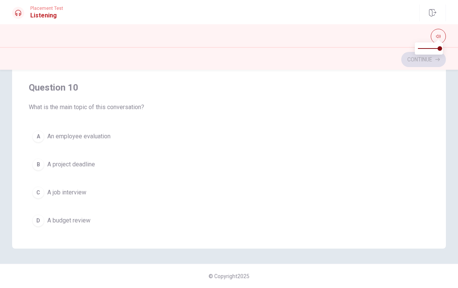
click at [96, 195] on button "C A job interview" at bounding box center [229, 192] width 400 height 19
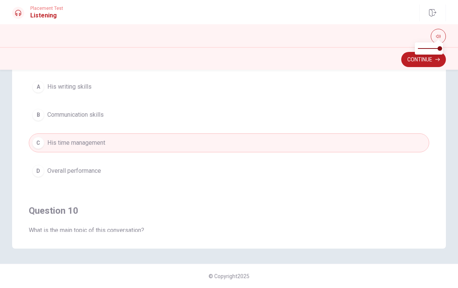
scroll to position [478, 0]
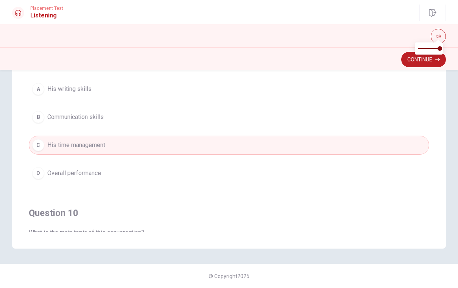
click at [422, 64] on button "Continue" at bounding box center [423, 59] width 45 height 15
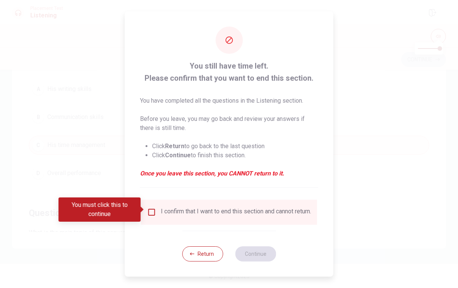
click at [155, 207] on input "You must click this to continue" at bounding box center [151, 211] width 9 height 9
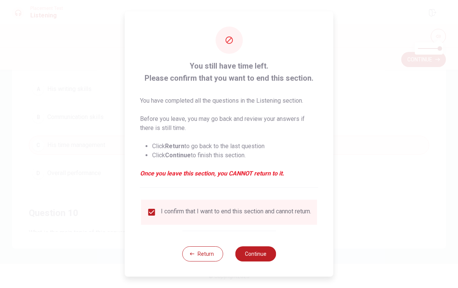
click at [265, 258] on button "Continue" at bounding box center [255, 253] width 41 height 15
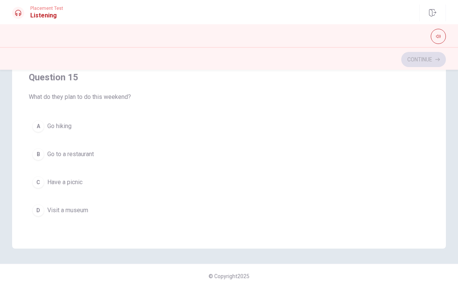
scroll to position [141, 0]
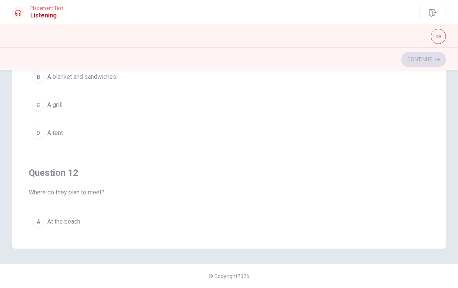
click at [439, 38] on icon "button" at bounding box center [438, 36] width 5 height 5
click at [436, 37] on icon "button" at bounding box center [438, 36] width 5 height 3
click at [437, 36] on icon "button" at bounding box center [438, 36] width 5 height 5
click at [438, 37] on icon "button" at bounding box center [438, 36] width 5 height 5
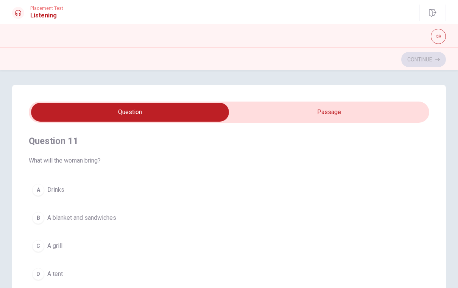
click at [319, 118] on input "checkbox" at bounding box center [130, 112] width 601 height 19
checkbox input "true"
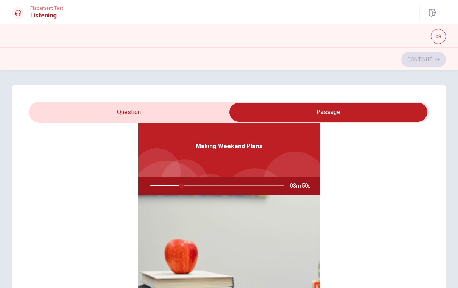
type input "24"
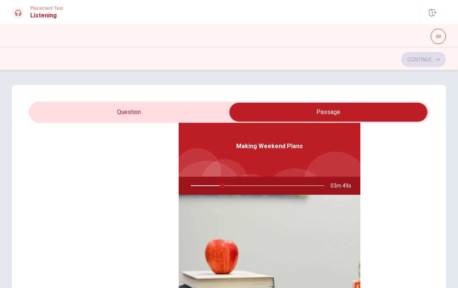
checkbox input "false"
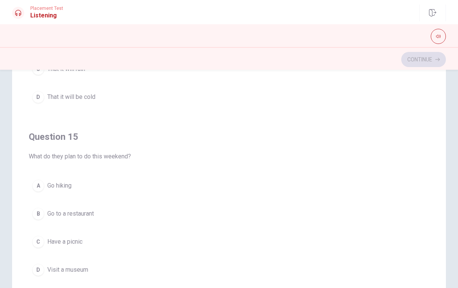
scroll to position [90, 0]
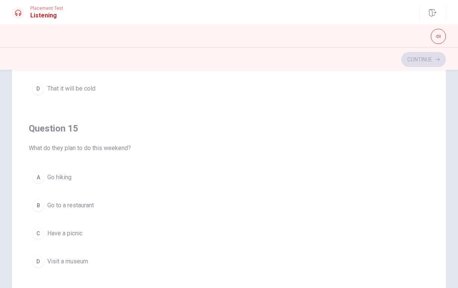
click at [83, 232] on span "Have a picnic" at bounding box center [64, 233] width 35 height 9
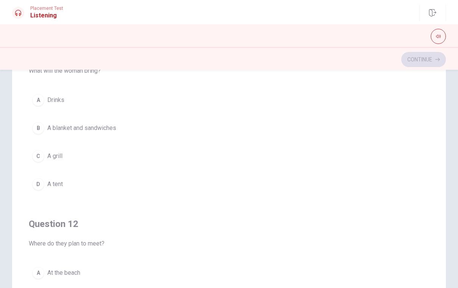
scroll to position [0, 0]
click at [113, 131] on span "A blanket and sandwiches" at bounding box center [81, 127] width 69 height 9
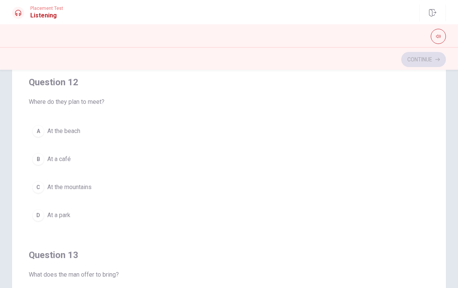
scroll to position [143, 0]
click at [115, 219] on button "D At a park" at bounding box center [229, 213] width 400 height 19
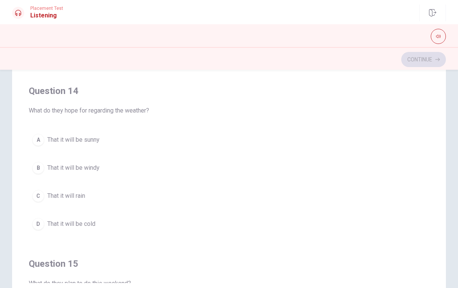
scroll to position [475, 0]
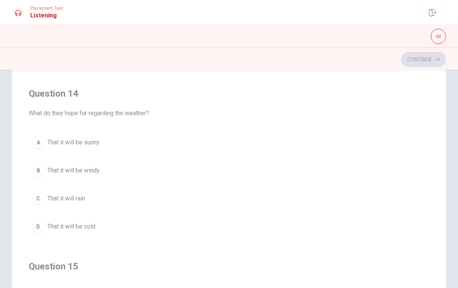
click at [106, 174] on button "B That it will be windy" at bounding box center [229, 170] width 400 height 19
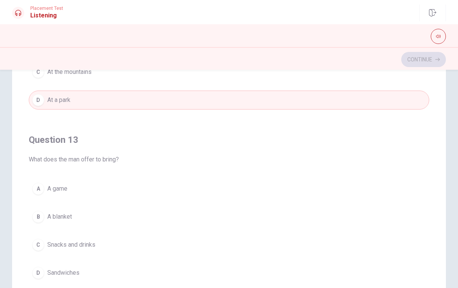
scroll to position [265, 0]
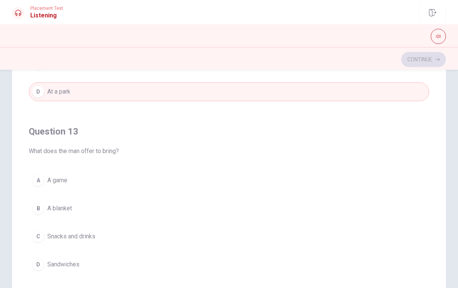
click at [83, 209] on button "B A blanket" at bounding box center [229, 208] width 400 height 19
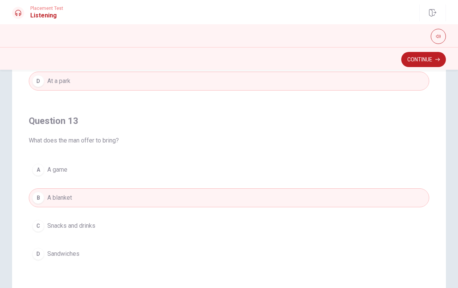
scroll to position [277, 0]
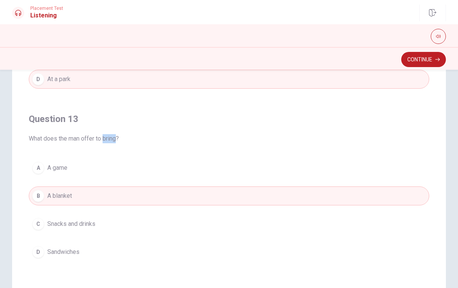
click at [436, 62] on button "Continue" at bounding box center [423, 59] width 45 height 15
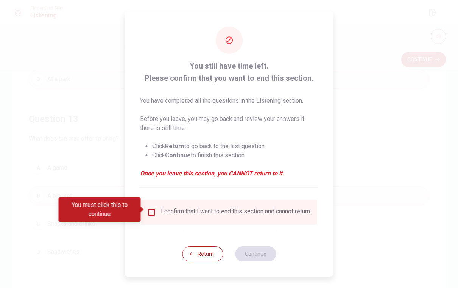
click at [197, 207] on div "I confirm that I want to end this section and cannot return." at bounding box center [236, 211] width 150 height 9
click at [150, 211] on input "You must click this to continue" at bounding box center [151, 211] width 9 height 9
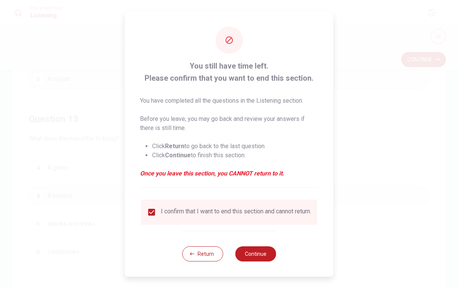
click at [260, 259] on button "Continue" at bounding box center [255, 253] width 41 height 15
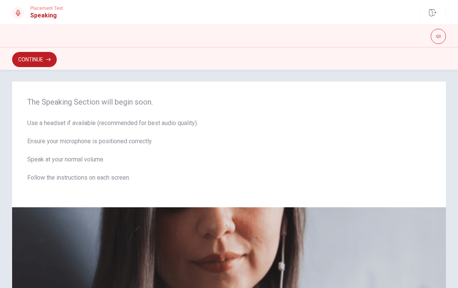
scroll to position [3, 0]
click at [96, 193] on div "The Speaking Section will begin soon. Use a headset if available (recommended f…" at bounding box center [229, 145] width 434 height 126
click at [29, 59] on button "Continue" at bounding box center [34, 59] width 45 height 15
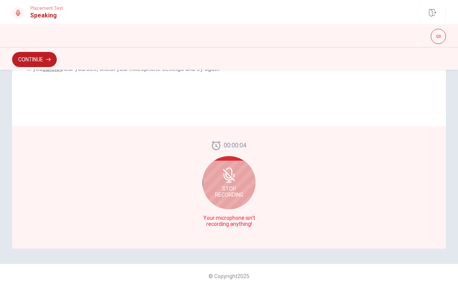
scroll to position [167, 0]
click at [229, 186] on span "Stop Recording" at bounding box center [229, 191] width 28 height 12
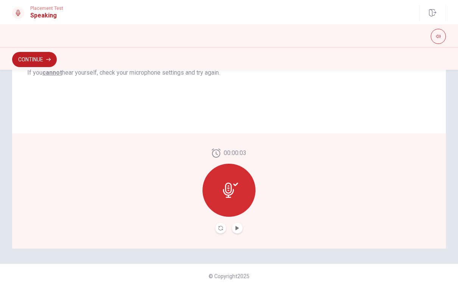
click at [241, 231] on button "Play Audio" at bounding box center [237, 228] width 11 height 11
click at [225, 227] on button "Record Again" at bounding box center [220, 228] width 11 height 11
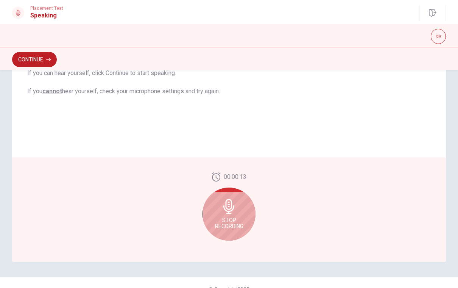
scroll to position [151, 0]
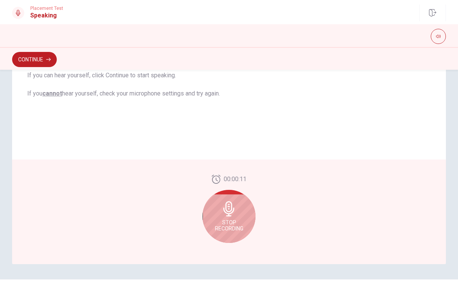
click at [240, 216] on div "Stop Recording" at bounding box center [228, 216] width 53 height 53
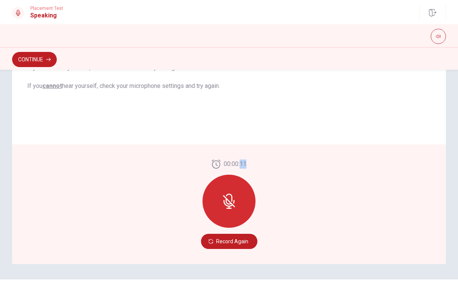
click at [249, 243] on button "Record Again" at bounding box center [229, 241] width 56 height 15
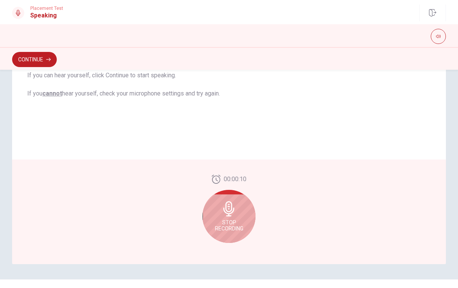
click at [234, 210] on icon at bounding box center [228, 208] width 15 height 15
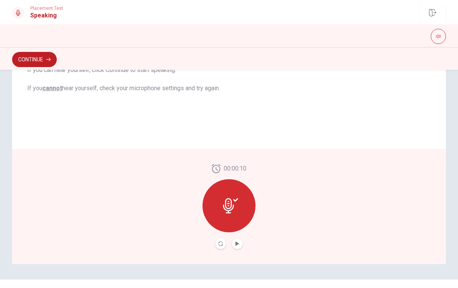
click at [240, 242] on button "Play Audio" at bounding box center [237, 243] width 11 height 11
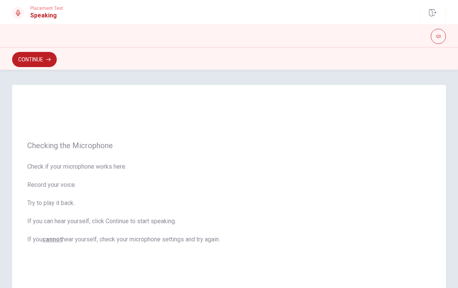
scroll to position [0, 0]
click at [53, 60] on button "Continue" at bounding box center [34, 59] width 45 height 15
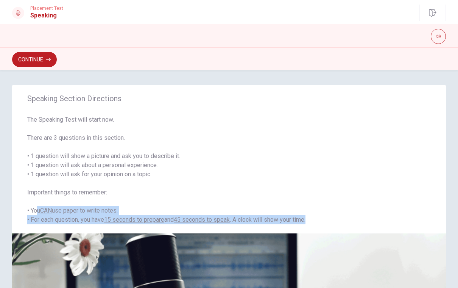
click at [29, 63] on button "Continue" at bounding box center [34, 59] width 45 height 15
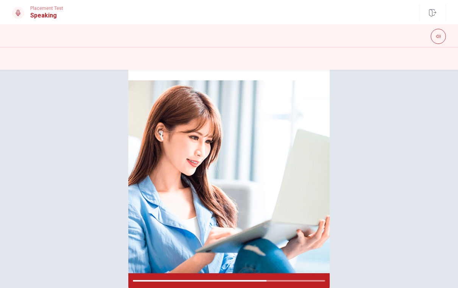
scroll to position [46, 0]
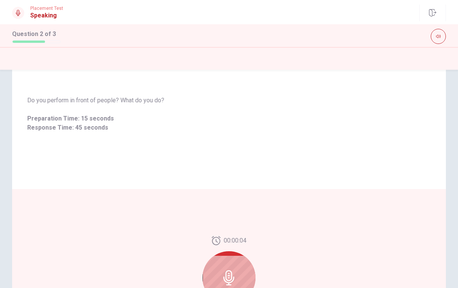
click at [238, 268] on div at bounding box center [228, 277] width 53 height 53
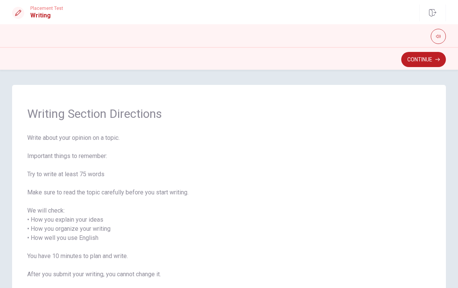
scroll to position [7, 0]
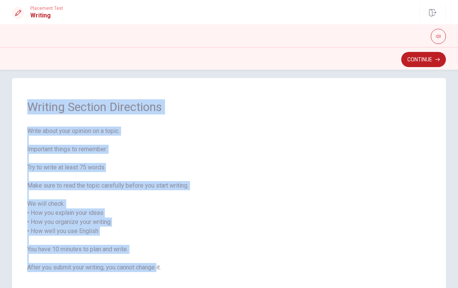
click at [423, 64] on button "Continue" at bounding box center [423, 59] width 45 height 15
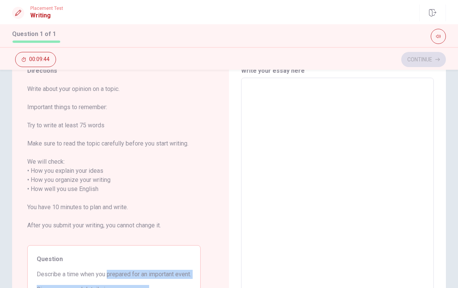
scroll to position [30, 0]
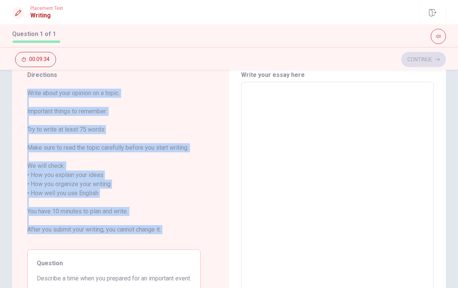
click at [381, 187] on textarea at bounding box center [337, 188] width 182 height 201
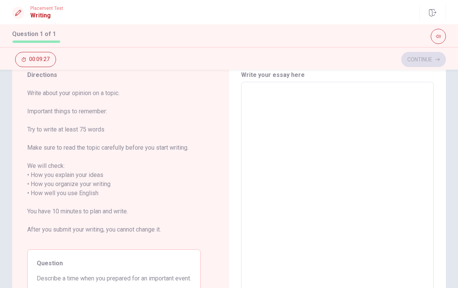
type textarea "i"
type textarea "x"
type textarea "i"
type textarea "x"
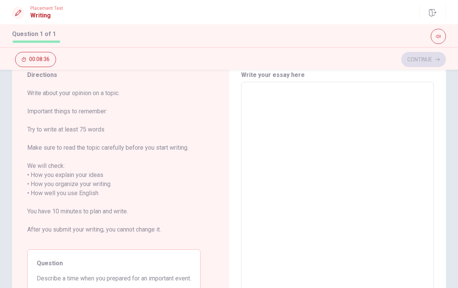
type textarea "I"
type textarea "x"
type textarea "I"
type textarea "x"
type textarea "I"
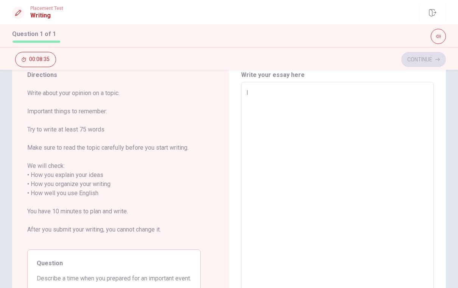
type textarea "x"
type textarea "I"
type textarea "x"
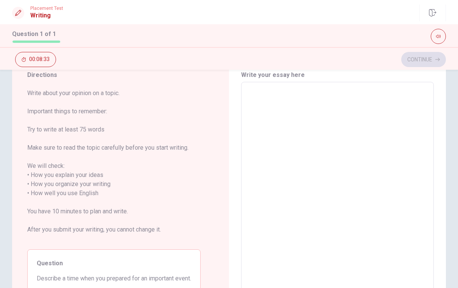
type textarea "x"
type textarea "I"
type textarea "x"
type textarea "It"
type textarea "x"
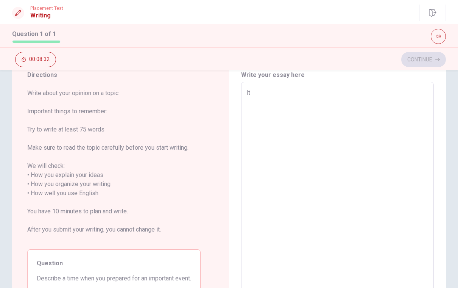
type textarea "I"
type textarea "x"
type textarea "I"
type textarea "x"
type textarea "I t"
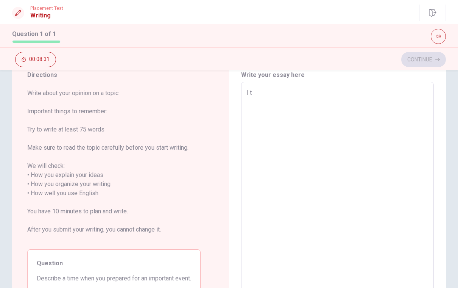
type textarea "x"
type textarea "I th"
type textarea "x"
type textarea "I thi"
type textarea "x"
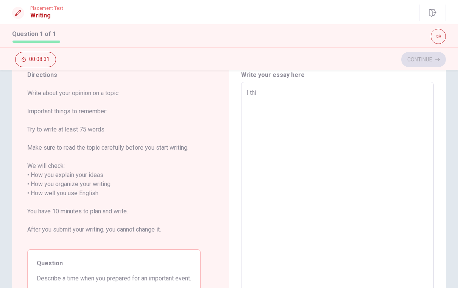
type textarea "I thin"
type textarea "x"
type textarea "I think"
type textarea "x"
type textarea "I think"
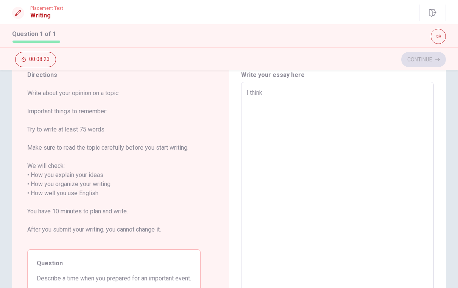
type textarea "x"
type textarea "I think n"
type textarea "x"
type textarea "I think no"
type textarea "x"
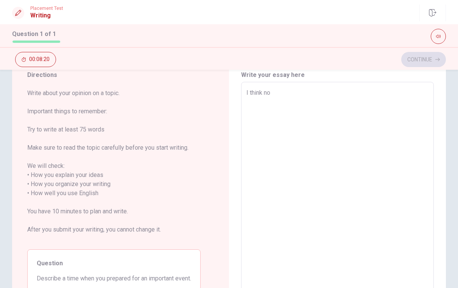
type textarea "I think now"
type textarea "x"
type textarea "I think nowa"
type textarea "x"
type textarea "I think nowad"
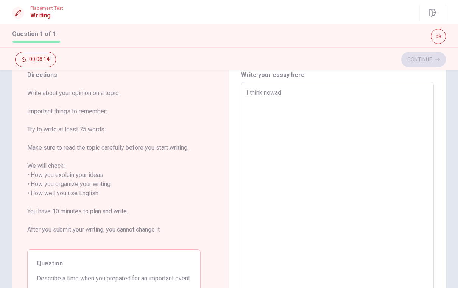
type textarea "x"
type textarea "I think [PERSON_NAME]"
type textarea "x"
type textarea "I think nowaday"
type textarea "x"
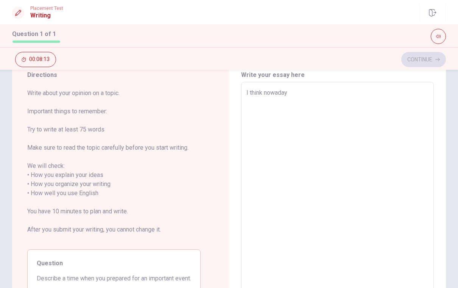
type textarea "I think nowadays"
type textarea "x"
type textarea "I think nowadays"
type textarea "x"
type textarea "I think nowadays y"
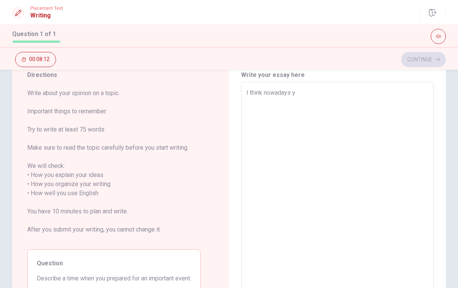
type textarea "x"
type textarea "I think nowadays yo"
type textarea "x"
type textarea "I think nowadays you"
type textarea "x"
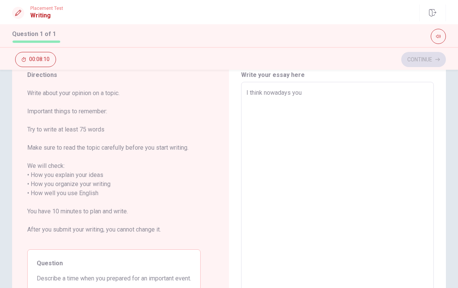
type textarea "I think nowadays youn"
type textarea "x"
type textarea "I think nowadays young"
type textarea "x"
type textarea "I think nowadays young"
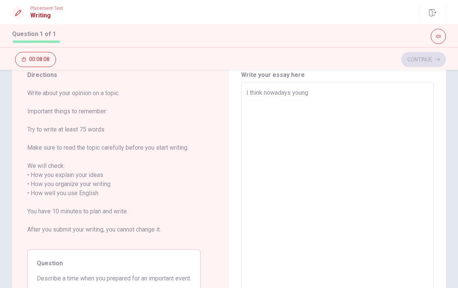
type textarea "x"
type textarea "I think nowadays young p"
type textarea "x"
type textarea "I think nowadays [PERSON_NAME]"
type textarea "x"
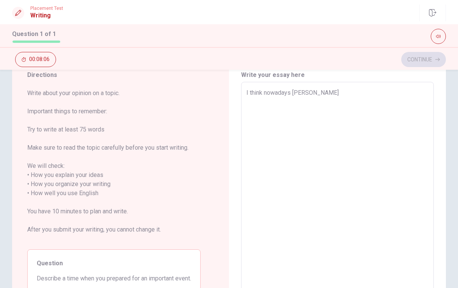
type textarea "I think nowadays young peo"
type textarea "x"
type textarea "I think nowadays young peop"
type textarea "x"
type textarea "I think nowadays young peopl"
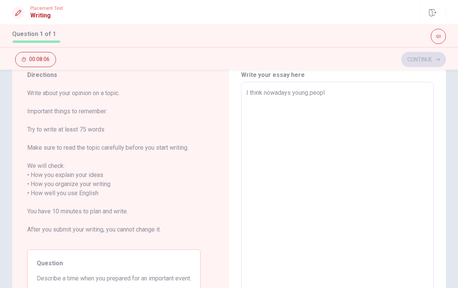
type textarea "x"
type textarea "I think nowadays young people"
type textarea "x"
type textarea "I think nowadays young people"
type textarea "x"
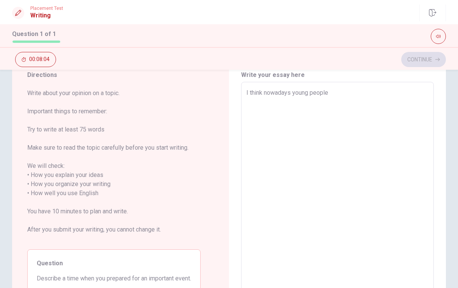
type textarea "I think nowadays young people a"
type textarea "x"
type textarea "I think nowadays young people ar"
type textarea "x"
type textarea "I think nowadays young people are"
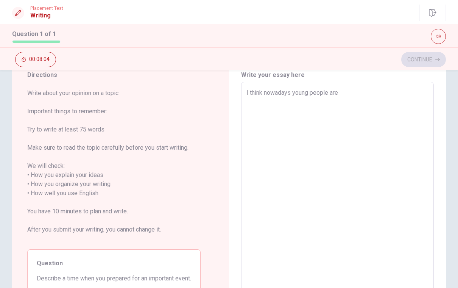
type textarea "x"
type textarea "I think nowadays young people are"
type textarea "x"
type textarea "I think nowadays young people are a"
type textarea "x"
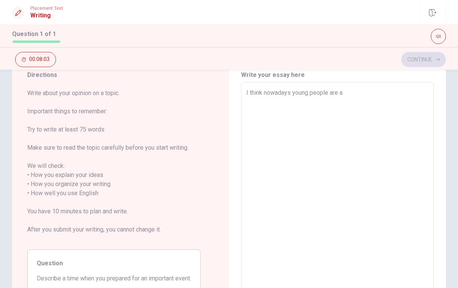
type textarea "I think nowadays young people are al"
type textarea "x"
type textarea "I think nowadays young people are all"
type textarea "x"
type textarea "I think nowadays young people are all,"
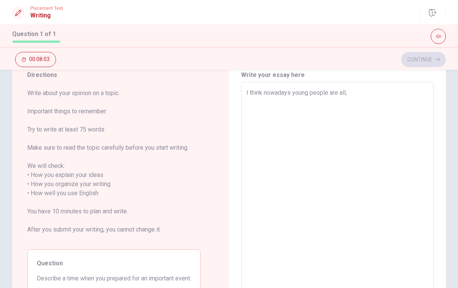
type textarea "x"
type textarea "I think nowadays young people are all,"
type textarea "x"
type textarea "I think nowadays young people are all,"
type textarea "x"
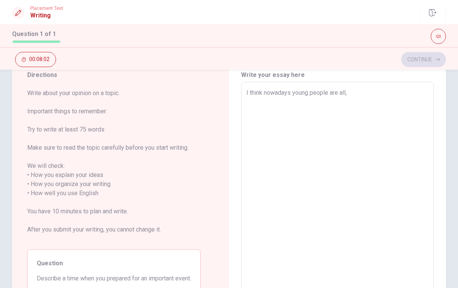
type textarea "I think nowadays young people are all"
type textarea "x"
type textarea "I think nowadays young people are all"
type textarea "x"
type textarea "I think nowadays young people are all v"
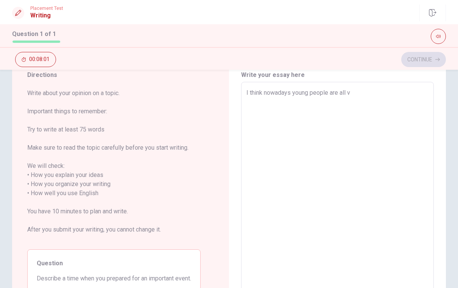
type textarea "x"
type textarea "I think nowadays young people are all ve"
type textarea "x"
type textarea "I think nowadays young people are all ver"
type textarea "x"
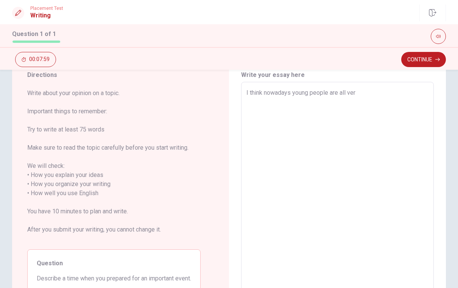
type textarea "I think nowadays young people are all very"
type textarea "x"
type textarea "I think nowadays young people are all very"
type textarea "x"
type textarea "I think nowadays young people are all very f"
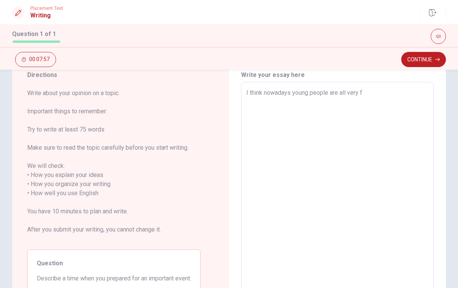
type textarea "x"
type textarea "I think nowadays young people are all very fa"
type textarea "x"
type textarea "I think nowadays young people are all very fan"
type textarea "x"
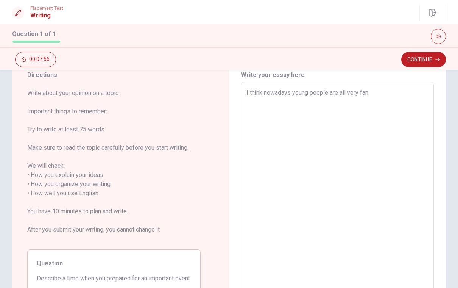
type textarea "I think nowadays young people are all very fani"
type textarea "x"
type textarea "I think nowadays young people are all very fanik"
type textarea "x"
type textarea "I think nowadays young people are all very faniki"
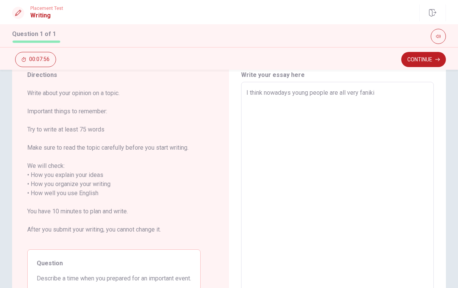
type textarea "x"
type textarea "I think nowadays young people are all very fanikia"
type textarea "x"
type textarea "I think nowadays young people are all very faniki"
type textarea "x"
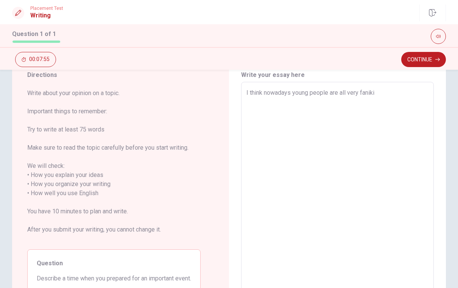
type textarea "I think nowadays young people are all very fanik"
type textarea "x"
type textarea "I think nowadays young people are all very fani"
type textarea "x"
type textarea "I think nowadays young people are all very fan"
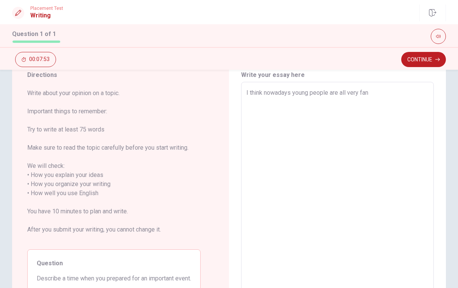
type textarea "x"
type textarea "I think nowadays young people are all very fa"
type textarea "x"
type textarea "I think nowadays young people are all very fam"
type textarea "x"
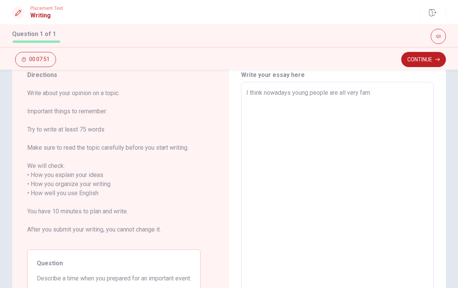
type textarea "I think nowadays young people are all very fami"
type textarea "x"
type textarea "I think nowadays young people are all very famia"
type textarea "x"
type textarea "I think nowadays young people are all very fami"
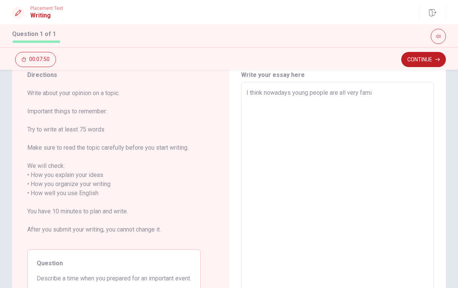
type textarea "x"
type textarea "I think nowadays young people are all very famil"
type textarea "x"
type textarea "I think nowadays young people are all very famili"
type textarea "x"
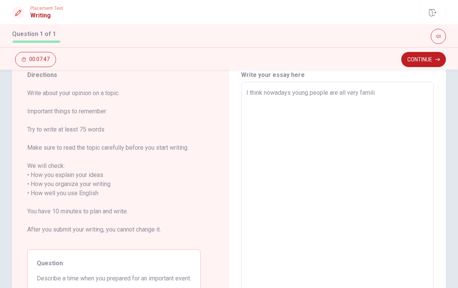
type textarea "I think nowadays young people are all very familia"
type textarea "x"
type textarea "I think nowadays young people are all very familiar"
type textarea "x"
type textarea "I think nowadays young people are all very familiar"
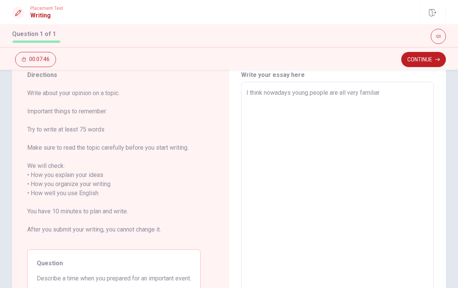
type textarea "x"
type textarea "I think nowadays young people are all very familiar t"
type textarea "x"
type textarea "I think nowadays young people are all very familiar"
type textarea "x"
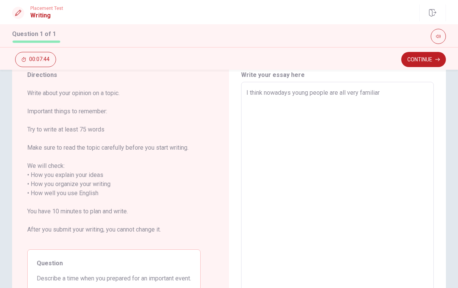
type textarea "I think nowadays young people are all very familiar w"
type textarea "x"
type textarea "I think nowadays young people are all very familiar wh"
type textarea "x"
type textarea "I think nowadays young people are all very familiar whi"
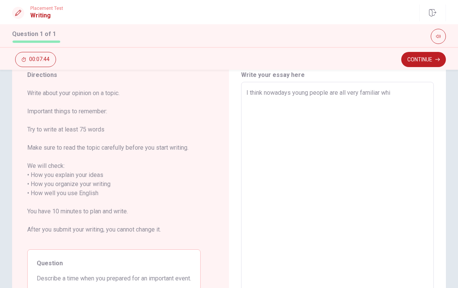
type textarea "x"
type textarea "I think nowadays young people are all very familiar whit"
type textarea "x"
type textarea "I think nowadays young people are all very familiar whi"
type textarea "x"
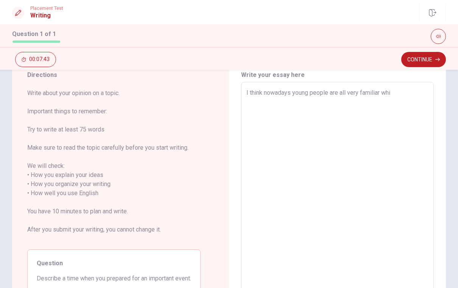
type textarea "I think nowadays young people are all very familiar wh"
type textarea "x"
type textarea "I think nowadays young people are all very familiar w"
type textarea "x"
type textarea "I think nowadays young people are all very familiar wi"
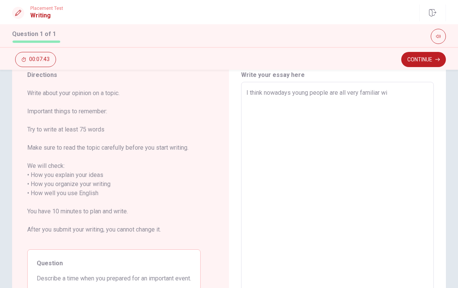
type textarea "x"
type textarea "I think nowadays young people are all very familiar wit"
type textarea "x"
type textarea "I think nowadays young people are all very familiar with"
type textarea "x"
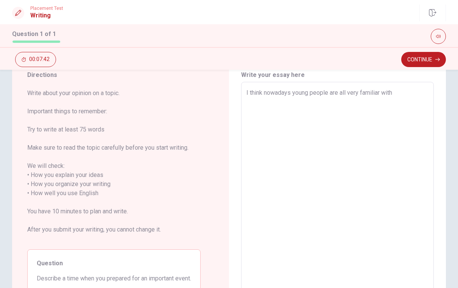
type textarea "I think nowadays young people are all very familiar with"
type textarea "x"
type textarea "I think nowadays young people are all very familiar with t"
type textarea "x"
